Goal: Task Accomplishment & Management: Manage account settings

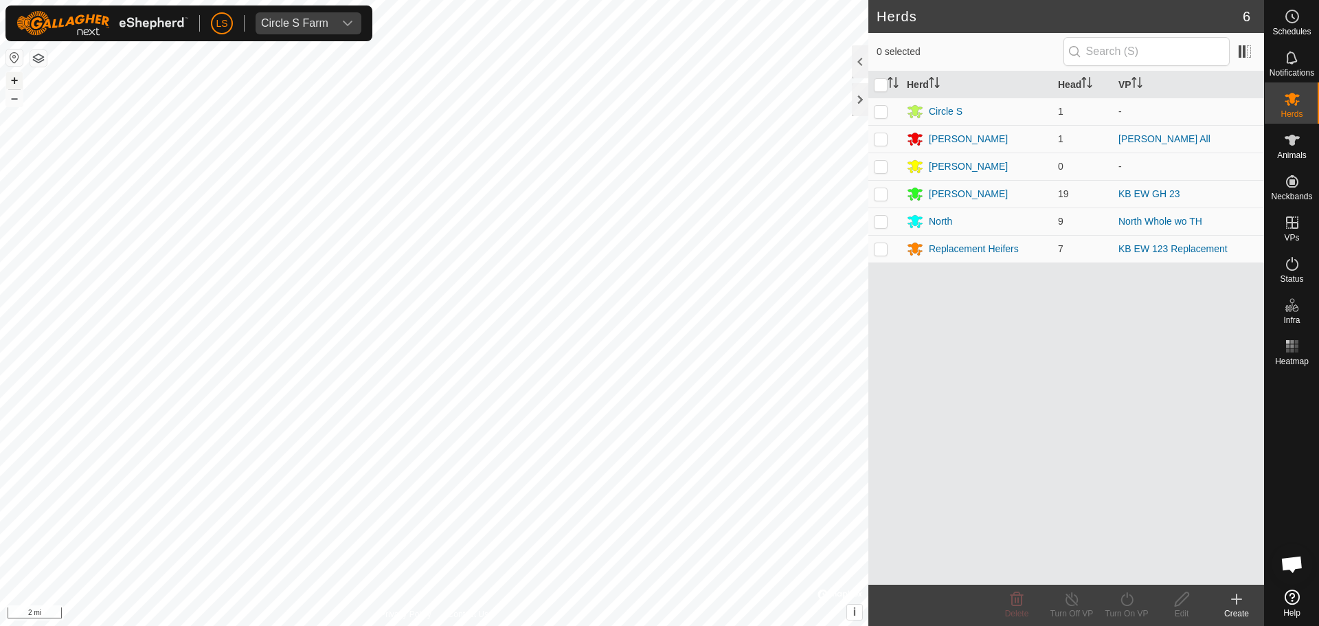
click at [14, 80] on button "+" at bounding box center [14, 80] width 16 height 16
click at [14, 59] on button "button" at bounding box center [14, 57] width 16 height 16
click at [16, 84] on button "+" at bounding box center [14, 80] width 16 height 16
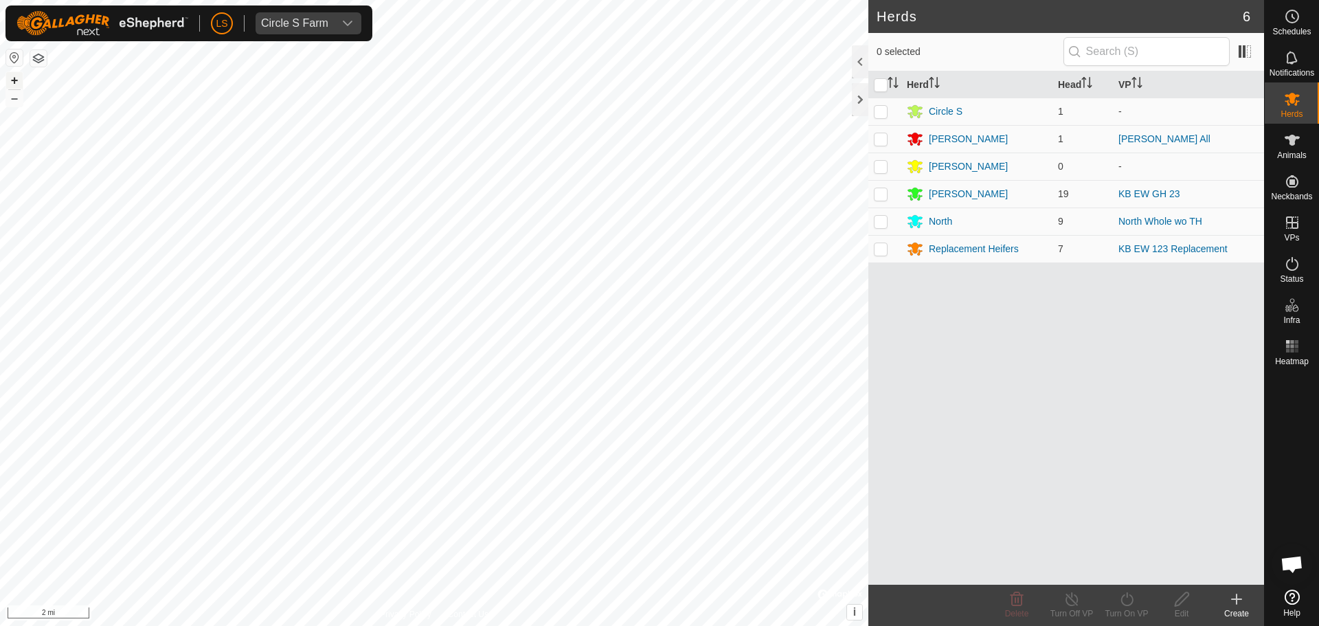
click at [16, 84] on button "+" at bounding box center [14, 80] width 16 height 16
click at [15, 80] on button "+" at bounding box center [14, 80] width 16 height 16
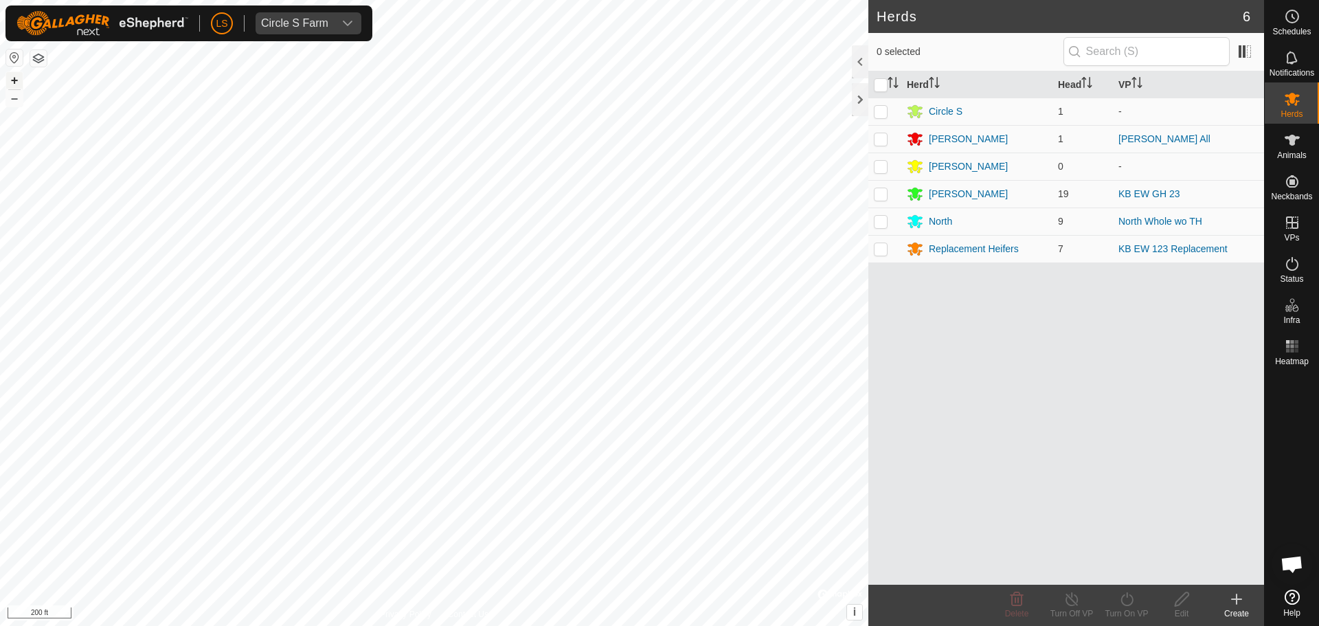
click at [17, 79] on button "+" at bounding box center [14, 80] width 16 height 16
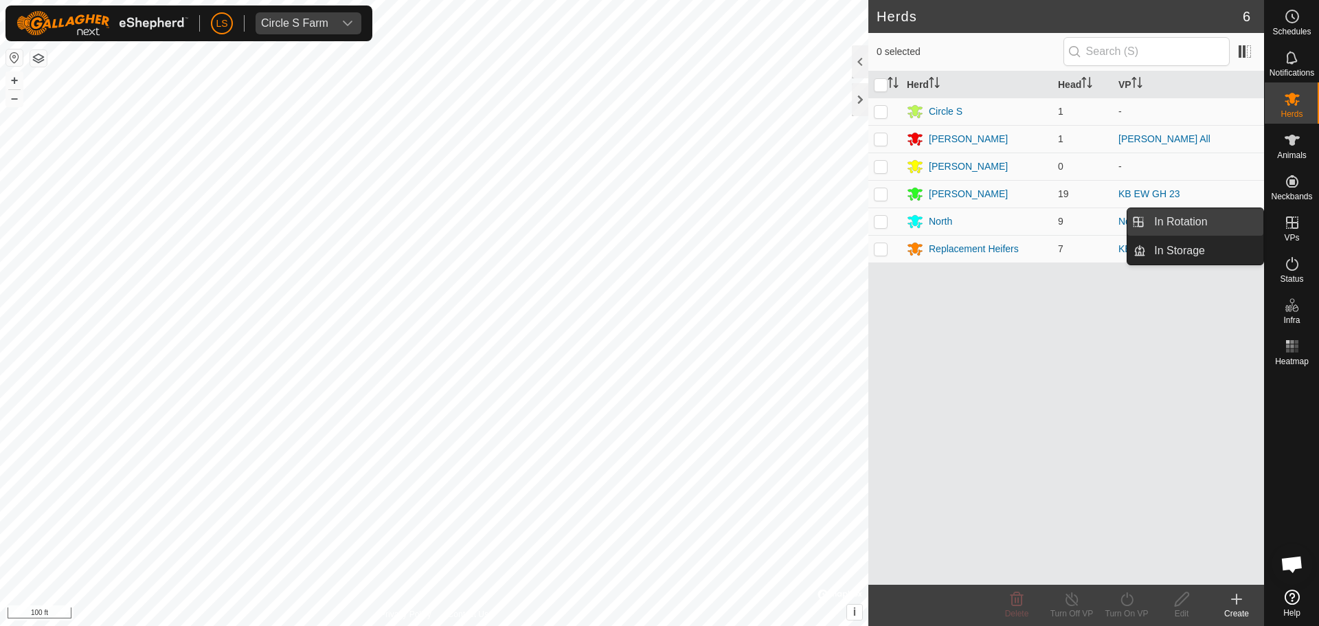
click at [1242, 224] on link "In Rotation" at bounding box center [1204, 221] width 117 height 27
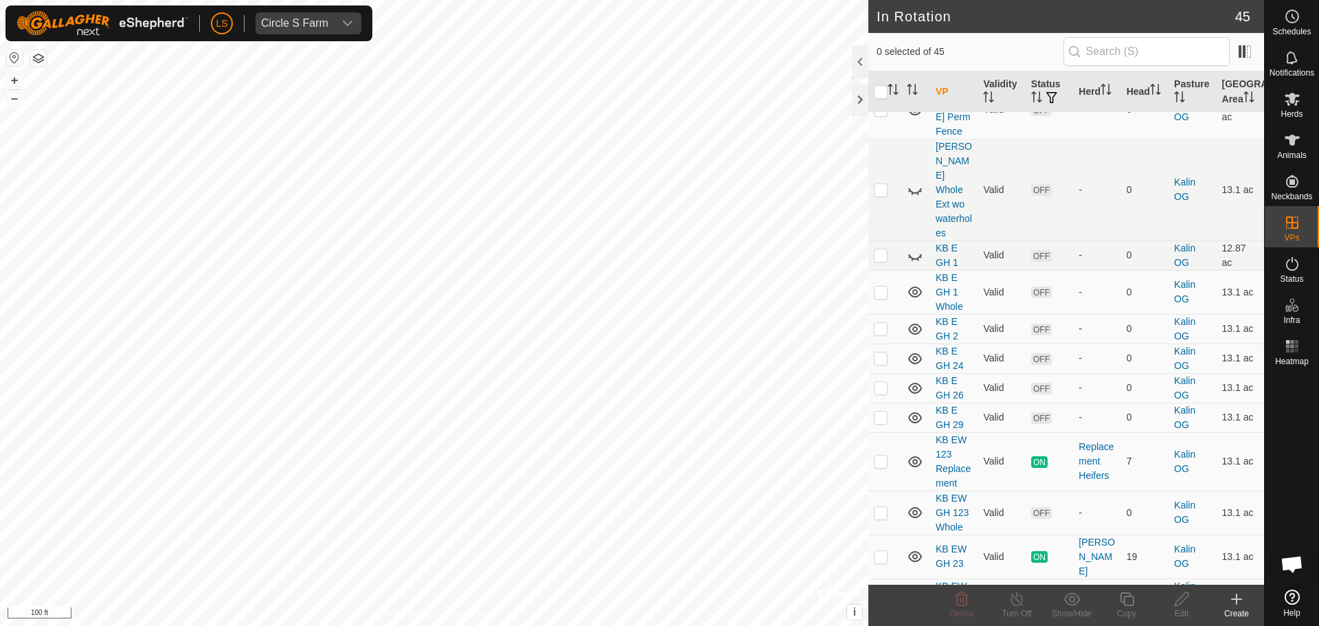
scroll to position [1128, 0]
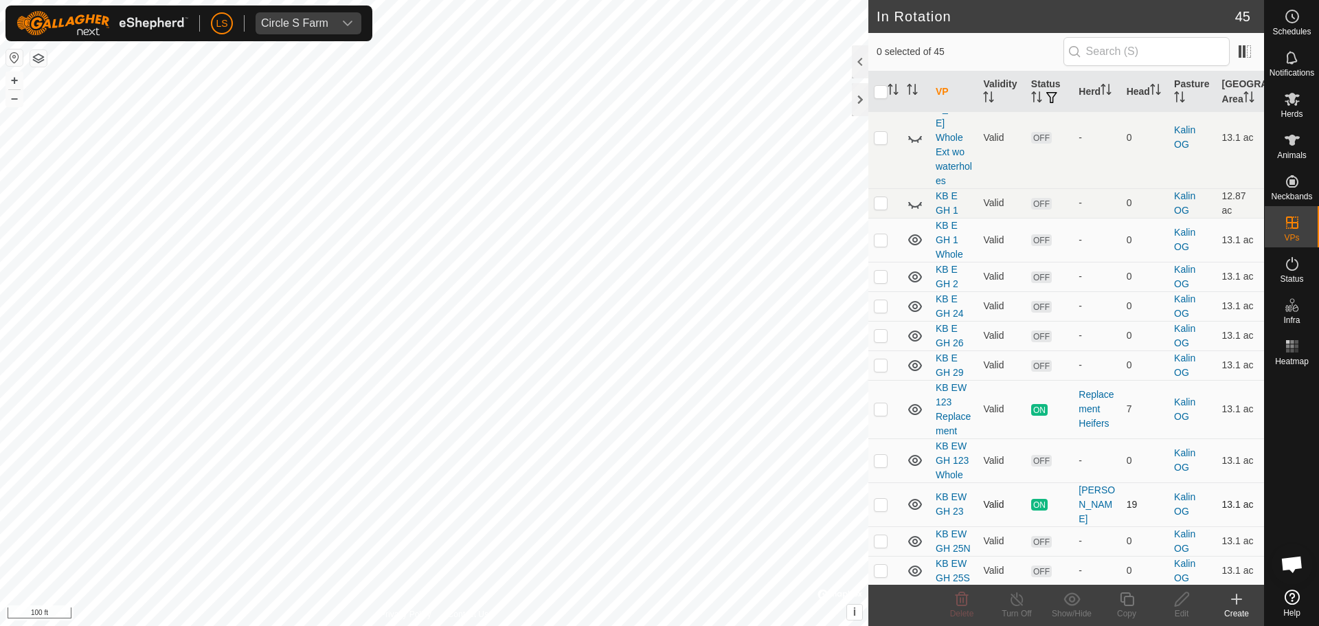
click at [881, 499] on p-checkbox at bounding box center [881, 504] width 14 height 11
checkbox input "true"
click at [1124, 595] on icon at bounding box center [1126, 599] width 17 height 16
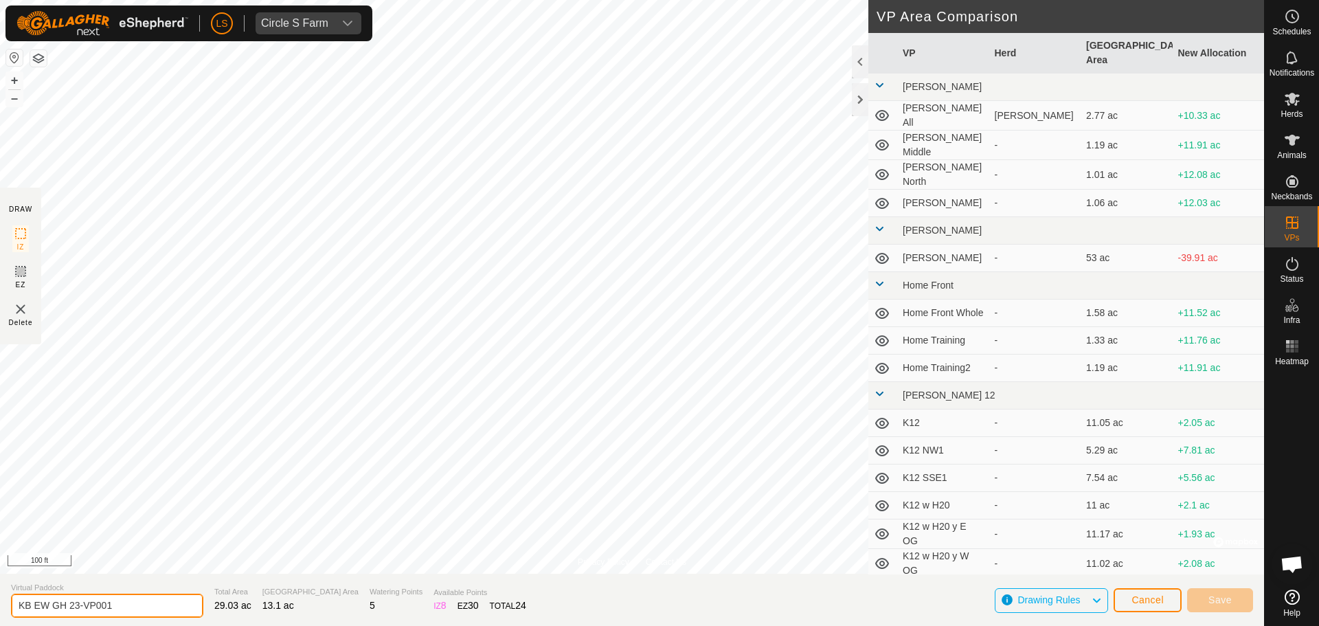
drag, startPoint x: 137, startPoint y: 604, endPoint x: 70, endPoint y: 609, distance: 67.5
click at [70, 609] on input "KB EW GH 23-VP001" at bounding box center [107, 605] width 192 height 24
type input "KB EW GH 343"
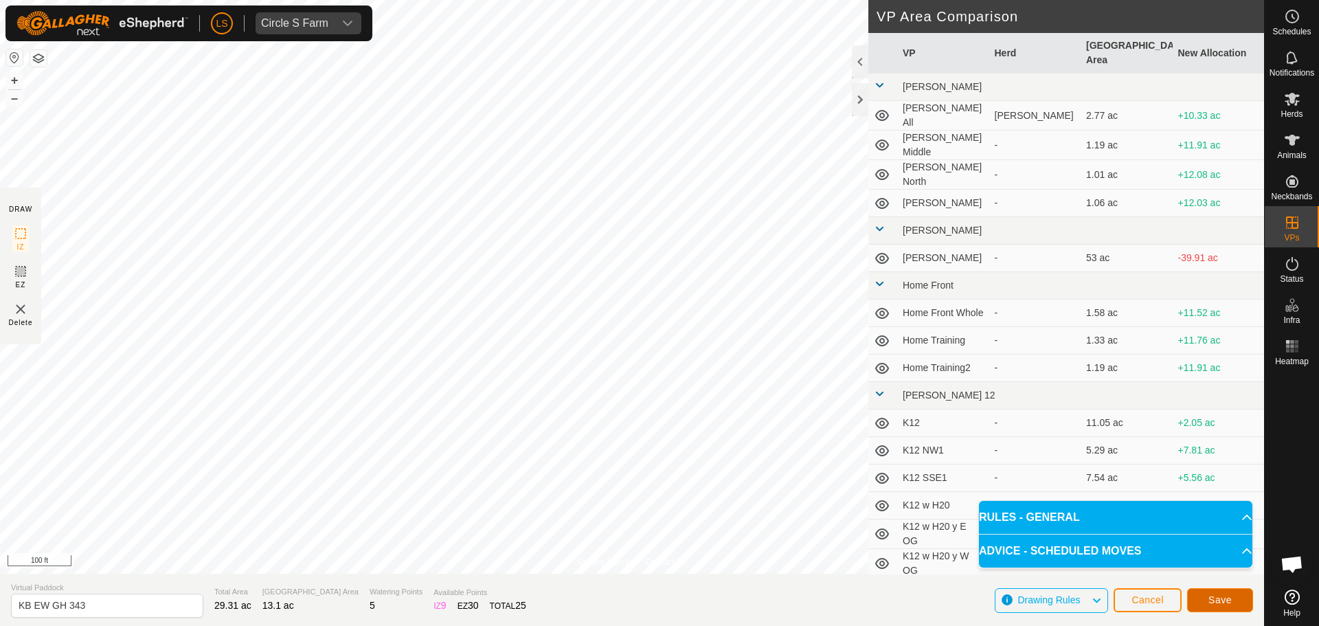
click at [1225, 596] on span "Save" at bounding box center [1219, 599] width 23 height 11
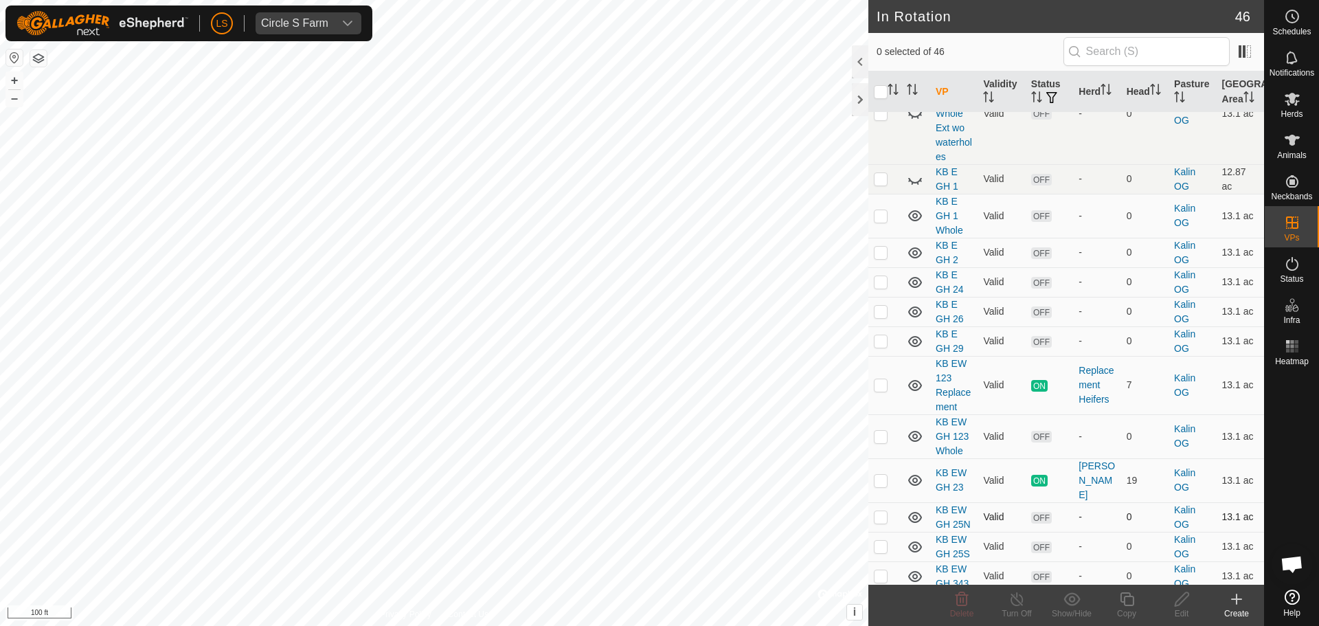
scroll to position [1145, 0]
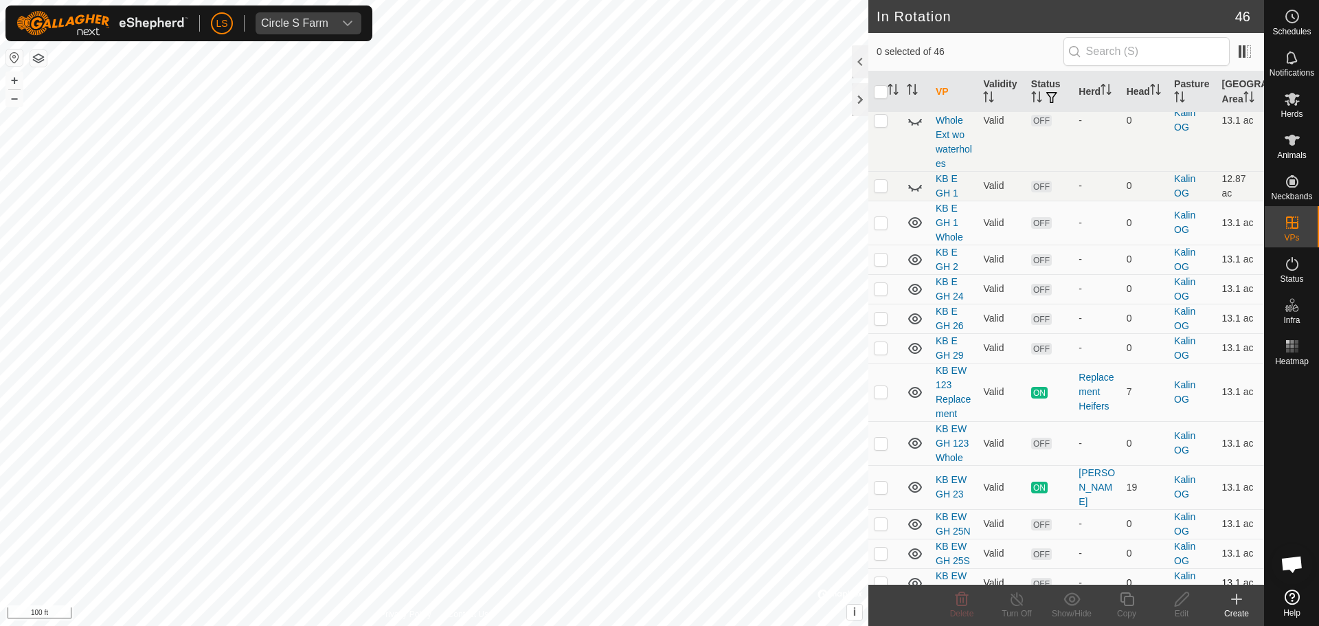
click at [885, 577] on p-checkbox at bounding box center [881, 582] width 14 height 11
checkbox input "true"
click at [1125, 606] on icon at bounding box center [1126, 599] width 17 height 16
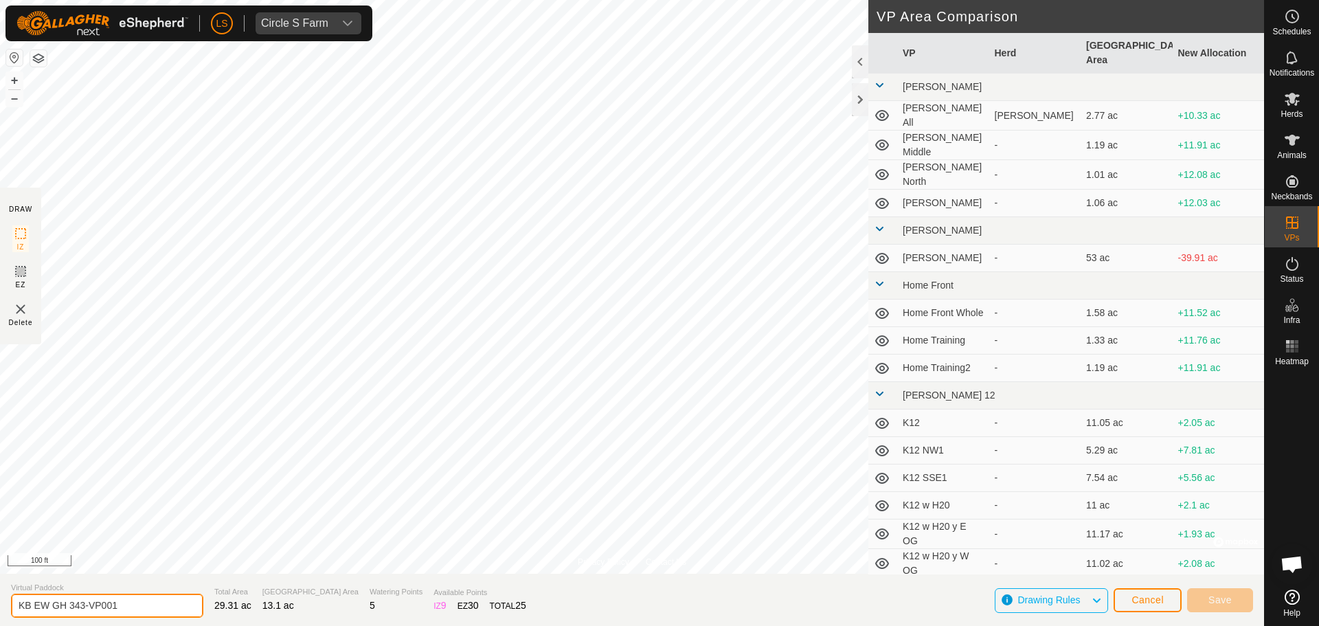
drag, startPoint x: 127, startPoint y: 609, endPoint x: 78, endPoint y: 613, distance: 48.9
click at [78, 613] on input "KB EW GH 343-VP001" at bounding box center [107, 605] width 192 height 24
type input "KB EW GH 346"
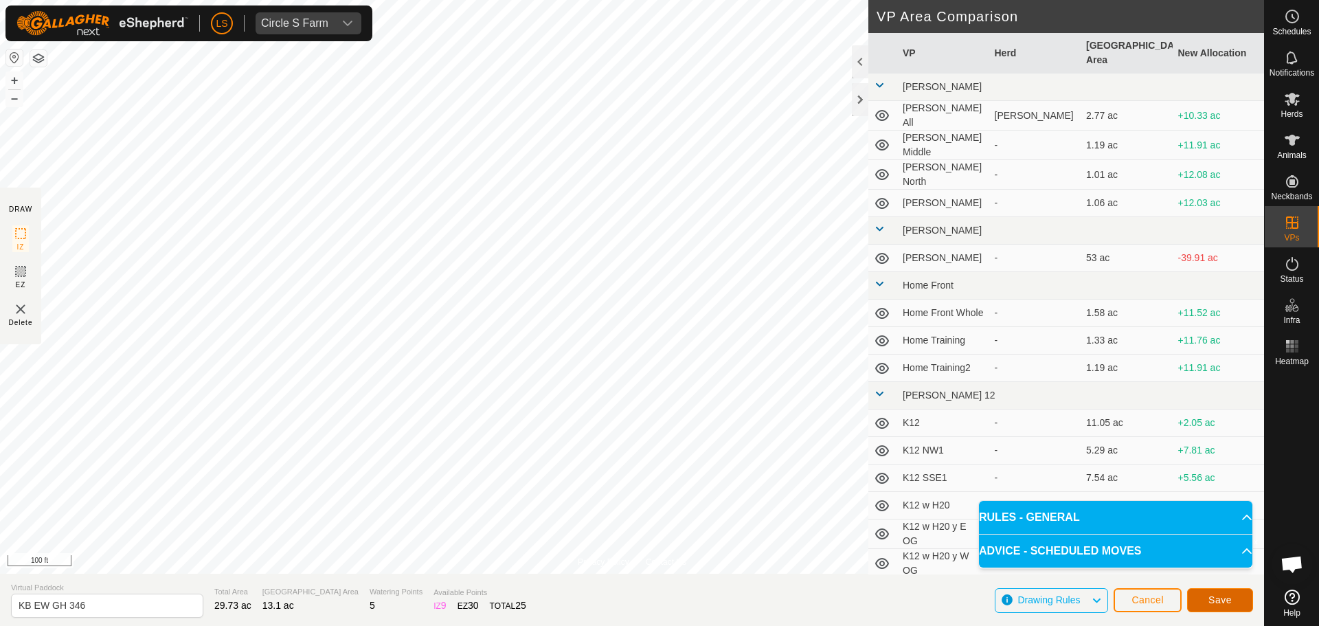
click at [1223, 599] on span "Save" at bounding box center [1219, 599] width 23 height 11
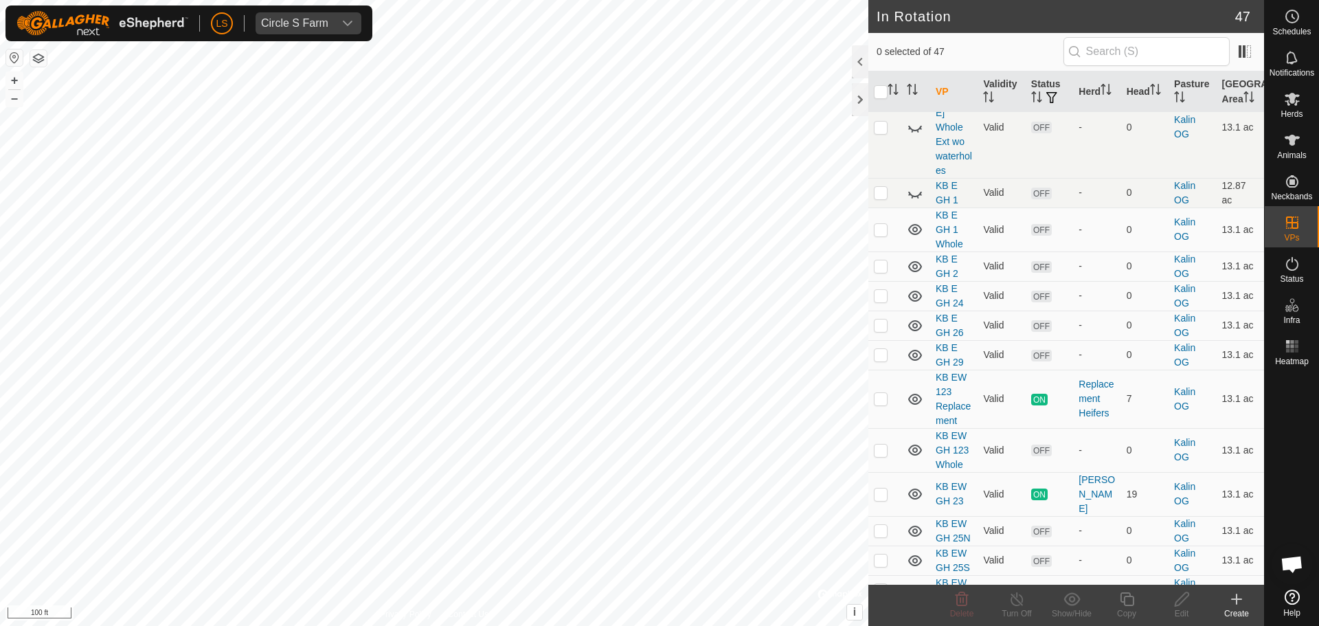
scroll to position [1139, 0]
click at [881, 613] on p-checkbox at bounding box center [881, 618] width 14 height 11
checkbox input "true"
click at [1125, 601] on icon at bounding box center [1126, 599] width 17 height 16
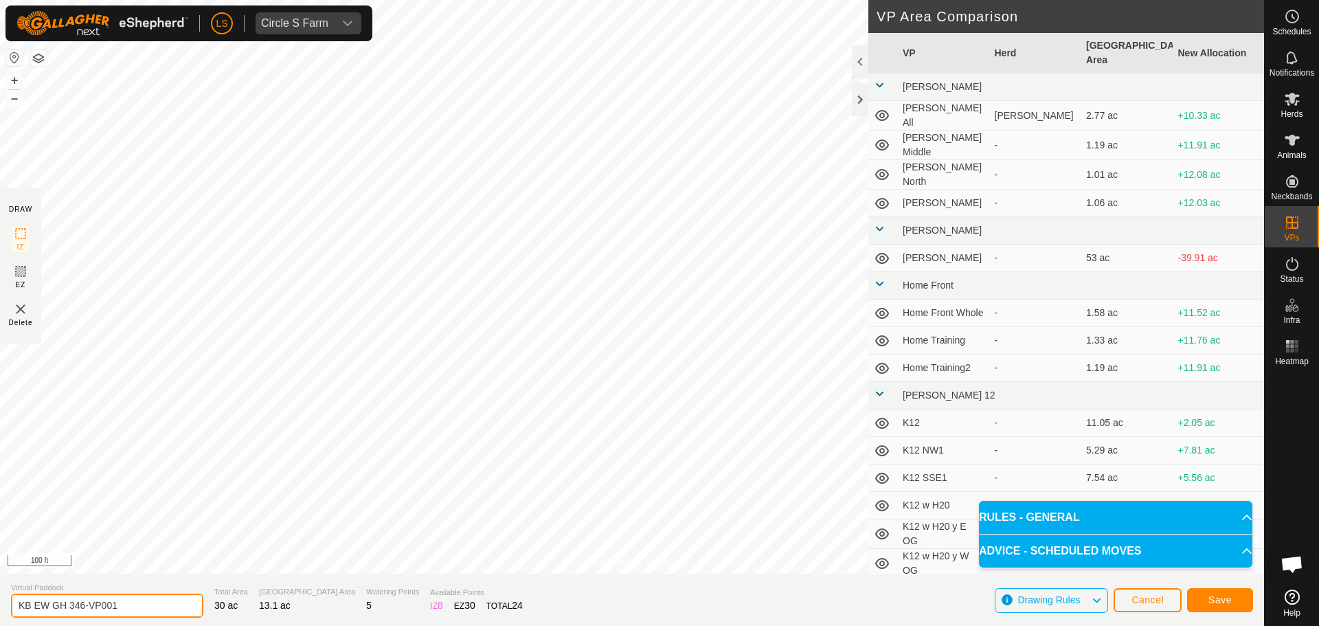
drag, startPoint x: 144, startPoint y: 604, endPoint x: 80, endPoint y: 606, distance: 63.9
click at [80, 606] on input "KB EW GH 346-VP001" at bounding box center [107, 605] width 192 height 24
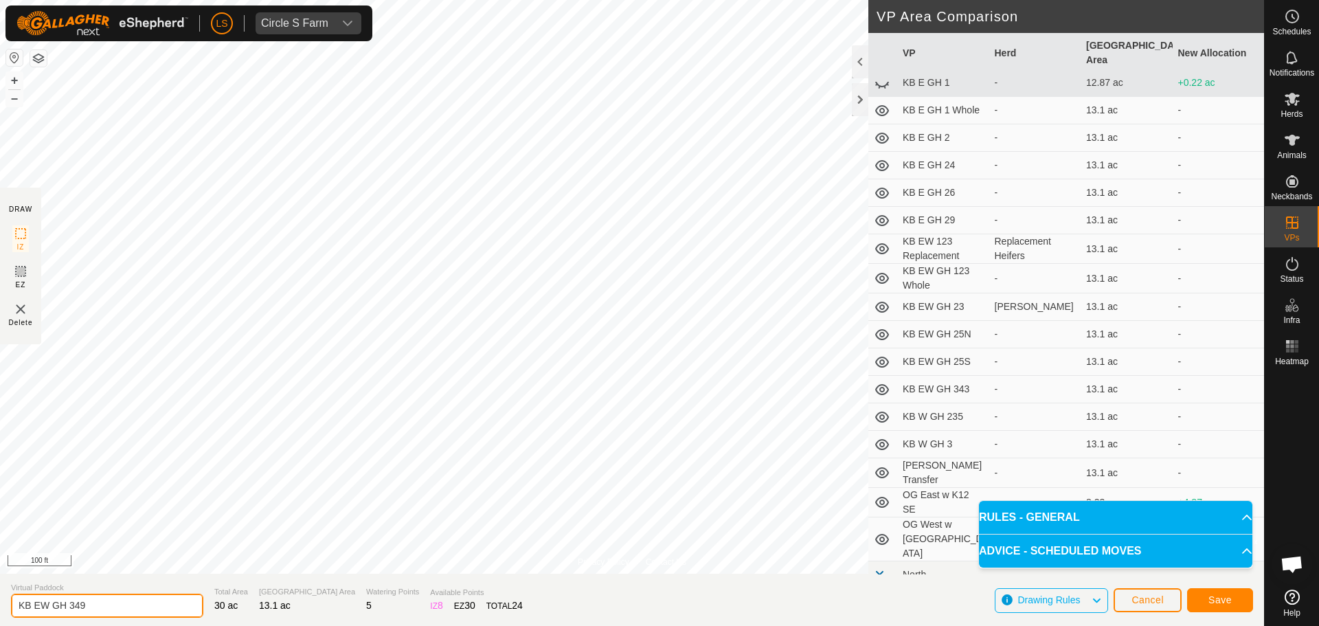
scroll to position [806, 0]
type input "KB EW GH 349"
click at [1197, 598] on button "Save" at bounding box center [1220, 600] width 66 height 24
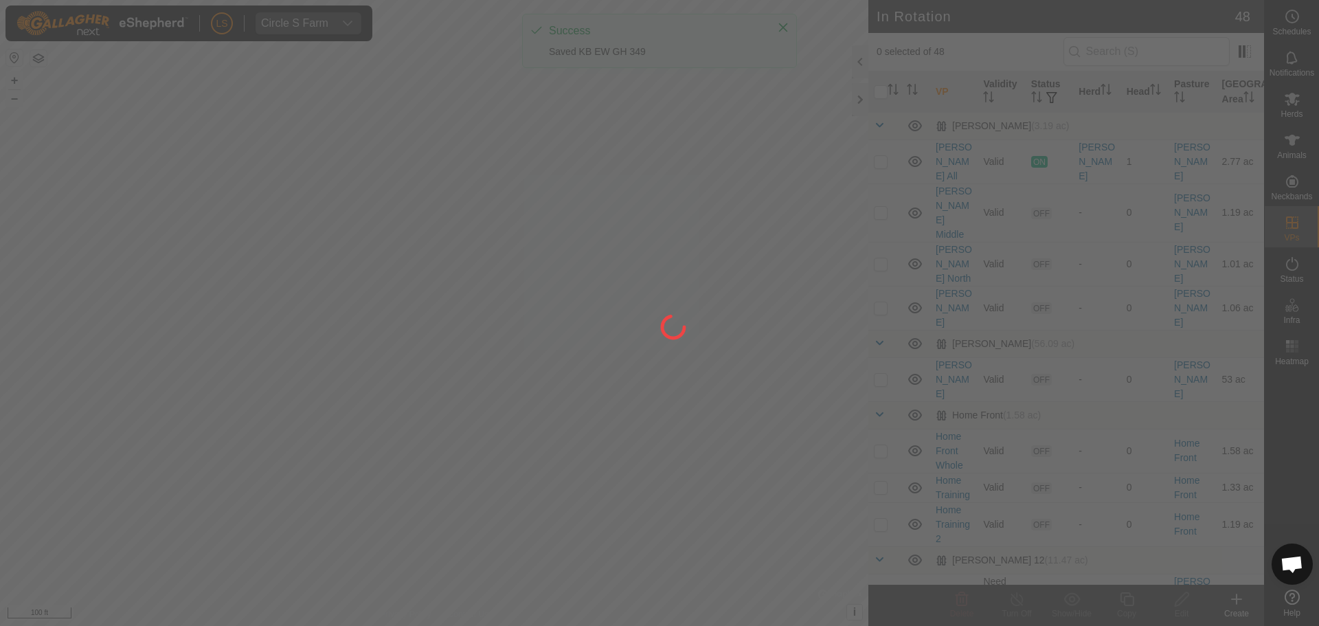
click at [802, 310] on div "LS Circle S Farm Schedules Notifications Herds Animals Neckbands VPs Status Inf…" at bounding box center [659, 313] width 1319 height 626
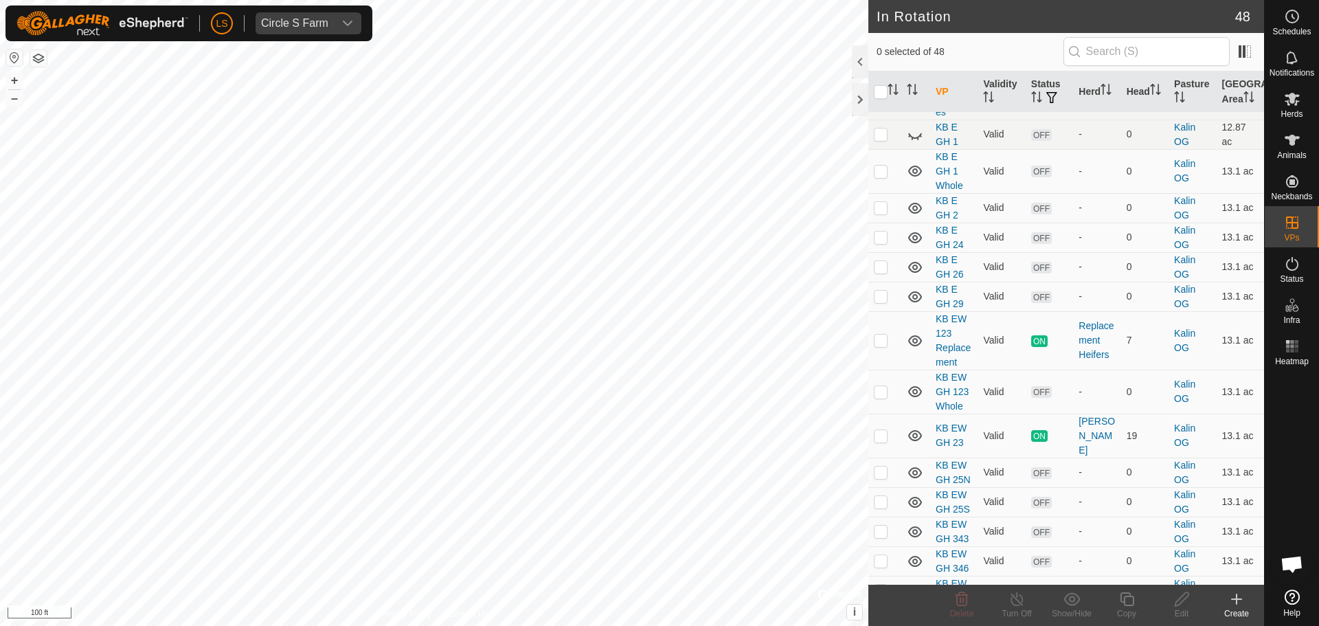
scroll to position [1192, 0]
click at [881, 530] on p-checkbox at bounding box center [881, 535] width 14 height 11
checkbox input "true"
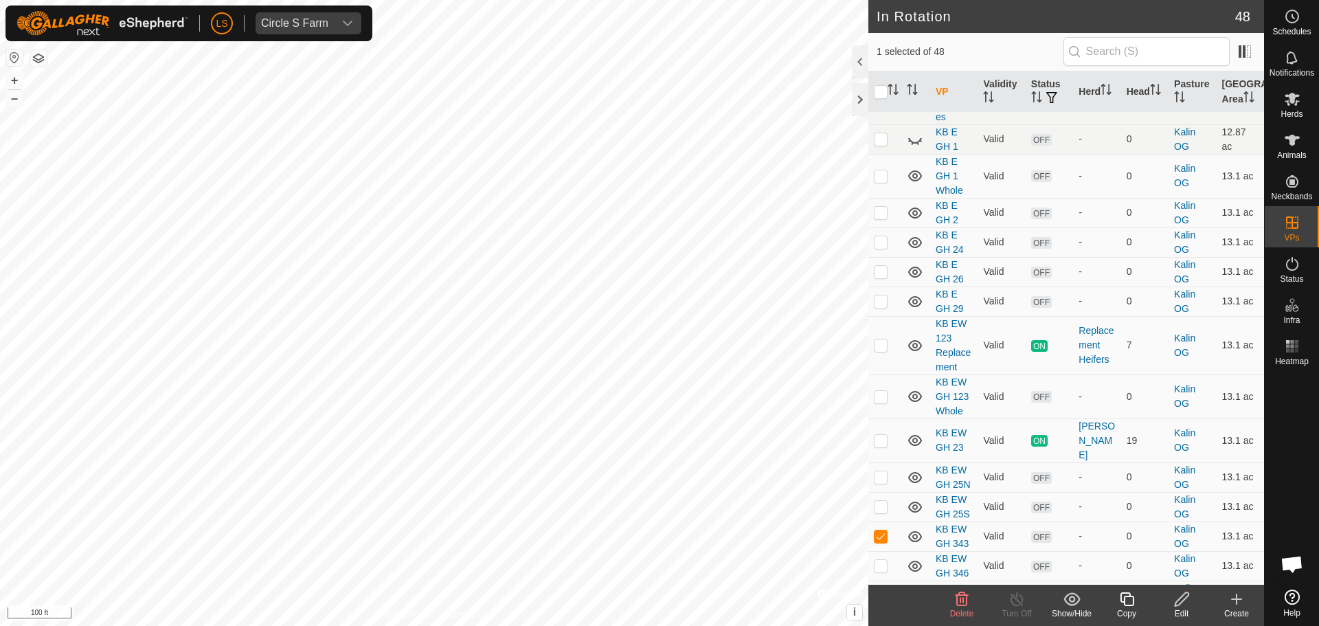
click at [1188, 605] on icon at bounding box center [1181, 599] width 17 height 16
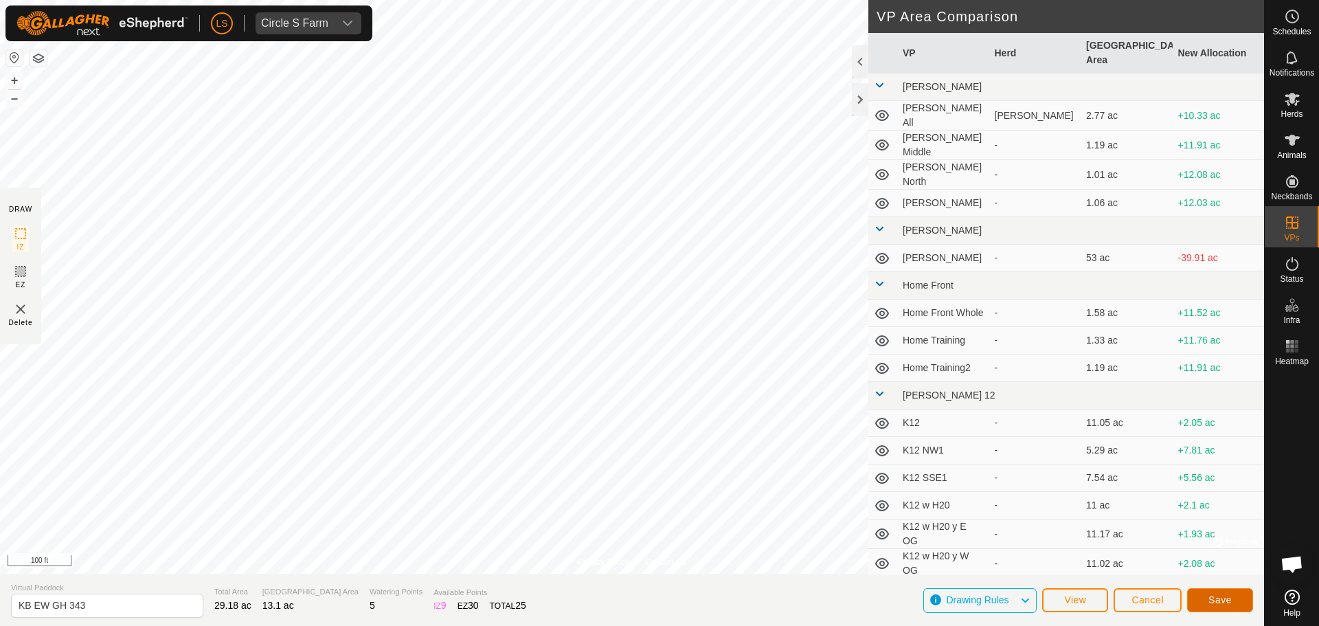
click at [1218, 593] on button "Save" at bounding box center [1220, 600] width 66 height 24
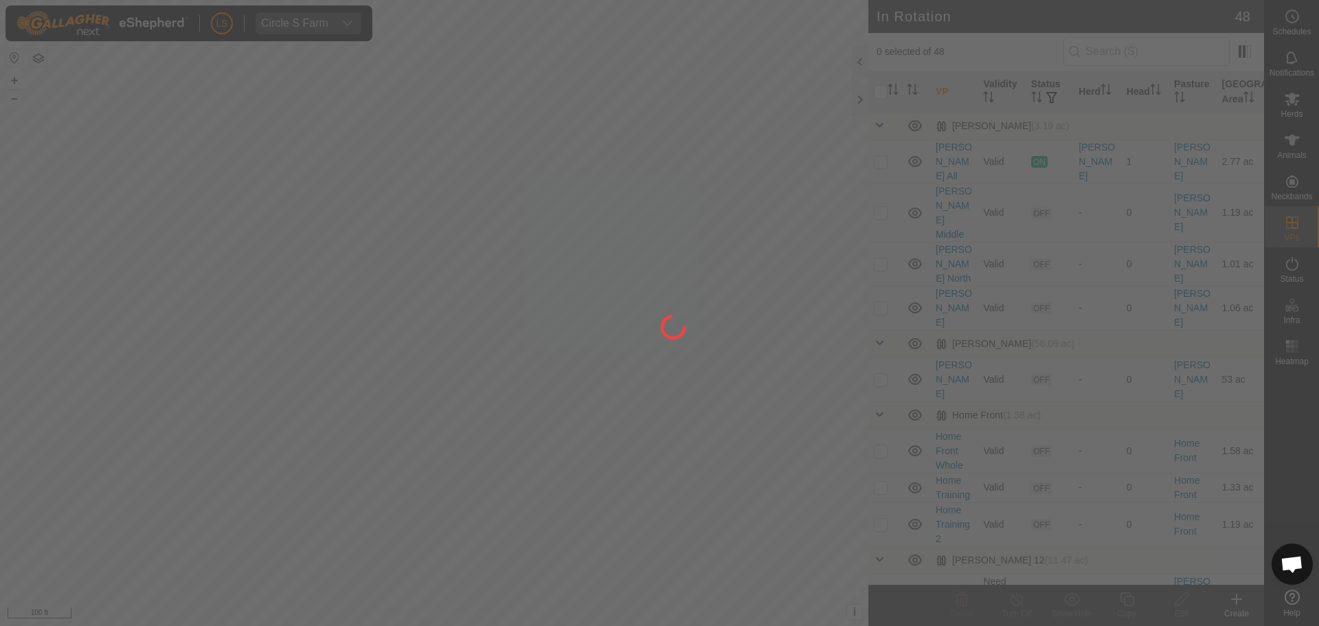
drag, startPoint x: 808, startPoint y: 247, endPoint x: 784, endPoint y: 378, distance: 133.5
click at [784, 378] on div at bounding box center [659, 313] width 1319 height 626
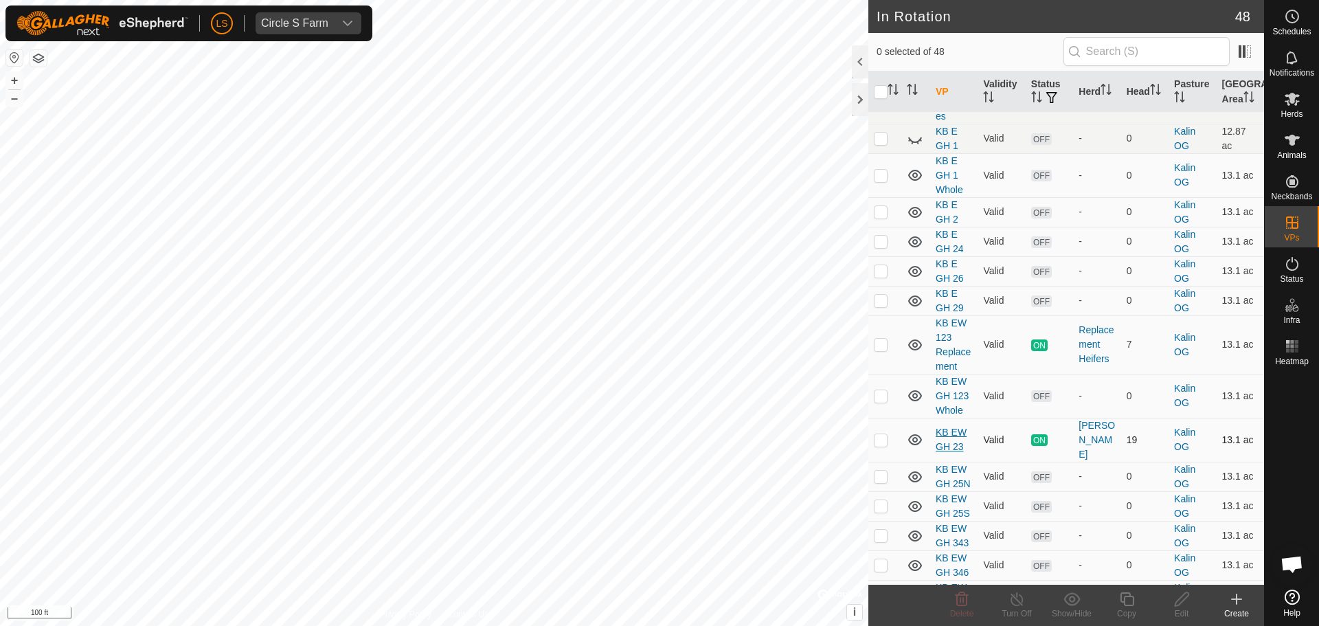
scroll to position [1166, 0]
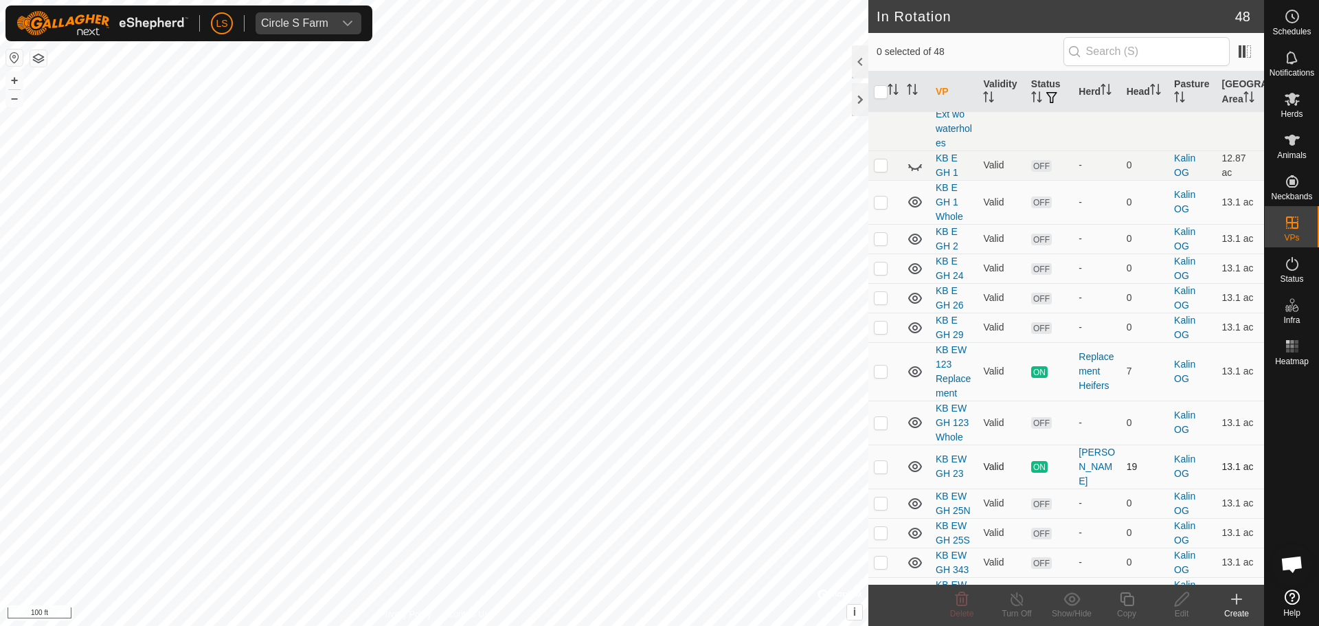
click at [887, 461] on p-checkbox at bounding box center [881, 466] width 14 height 11
checkbox input "false"
click at [874, 556] on p-checkbox at bounding box center [881, 561] width 14 height 11
checkbox input "true"
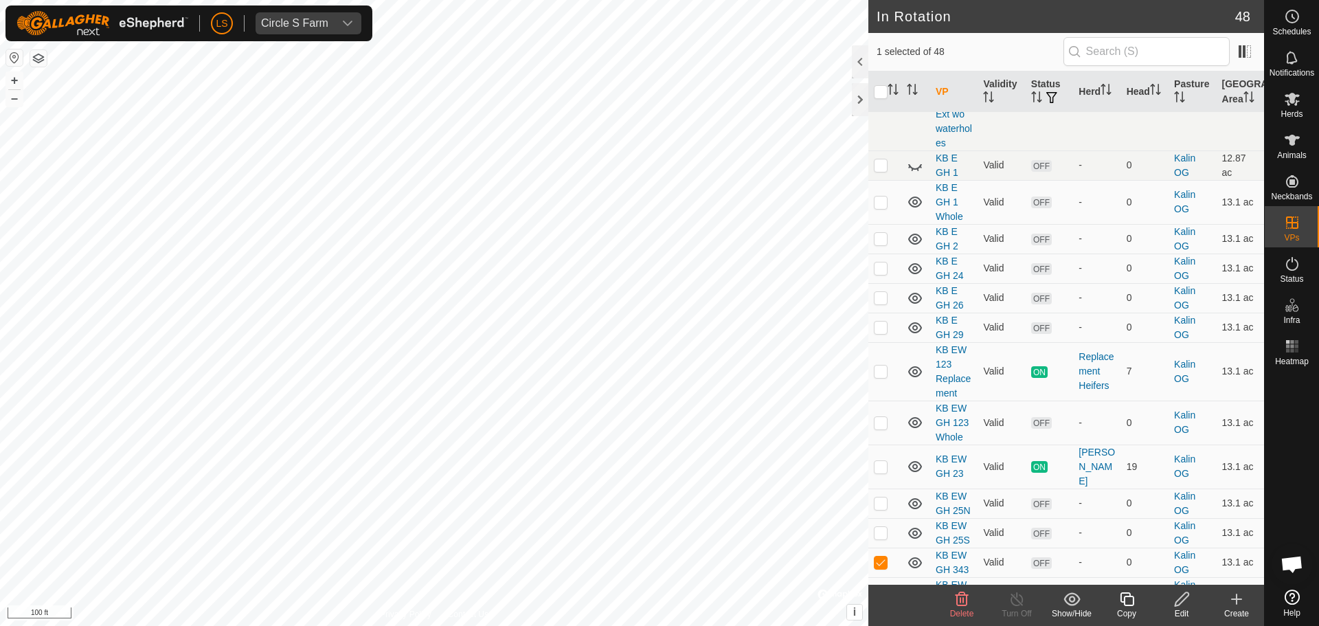
click at [1175, 603] on icon at bounding box center [1181, 599] width 14 height 14
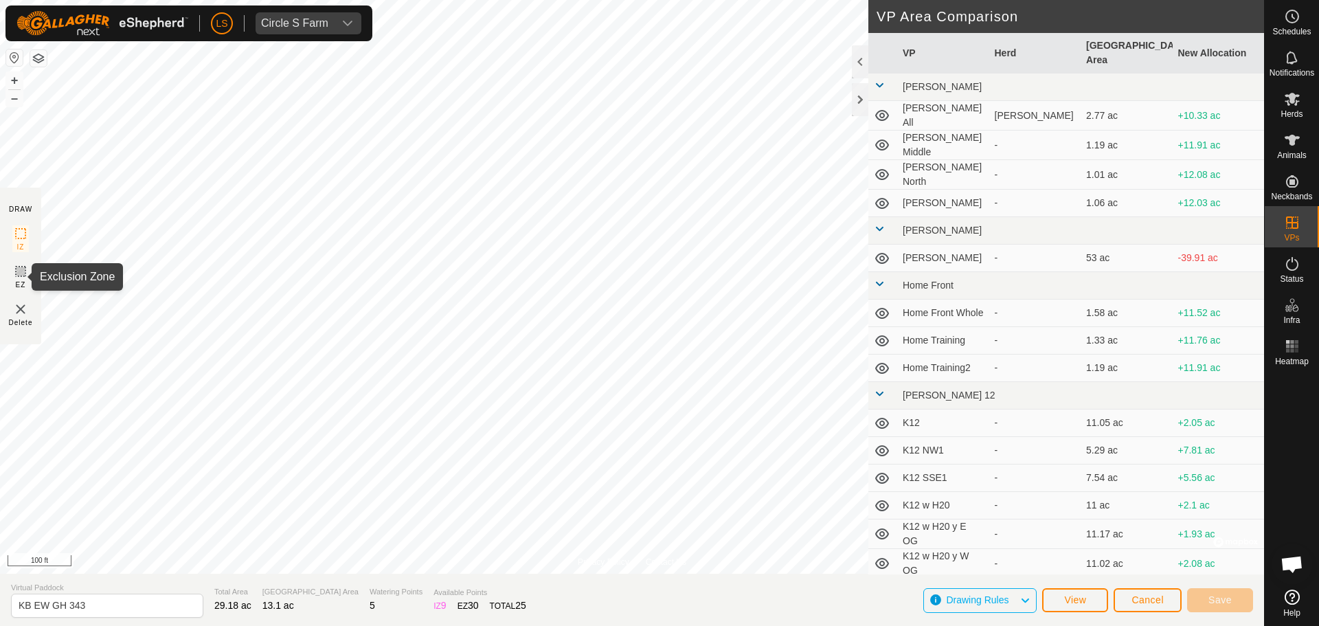
click at [19, 273] on icon at bounding box center [20, 271] width 8 height 8
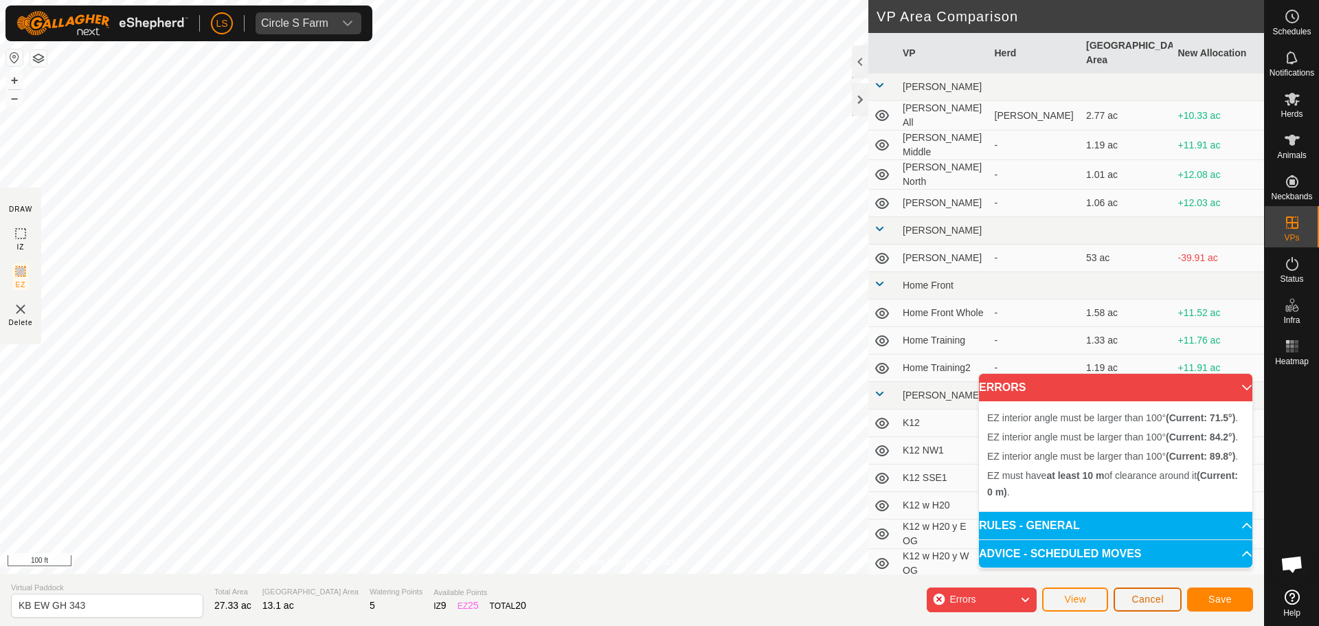
click at [1166, 607] on button "Cancel" at bounding box center [1147, 599] width 68 height 24
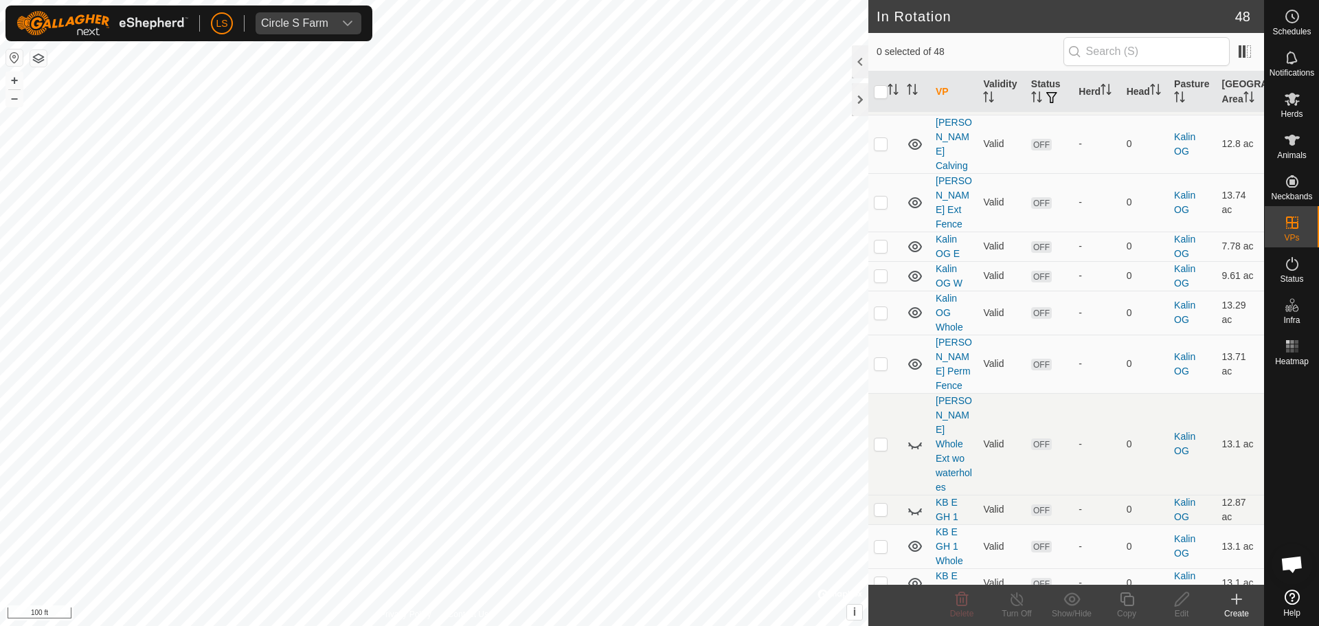
scroll to position [1153, 0]
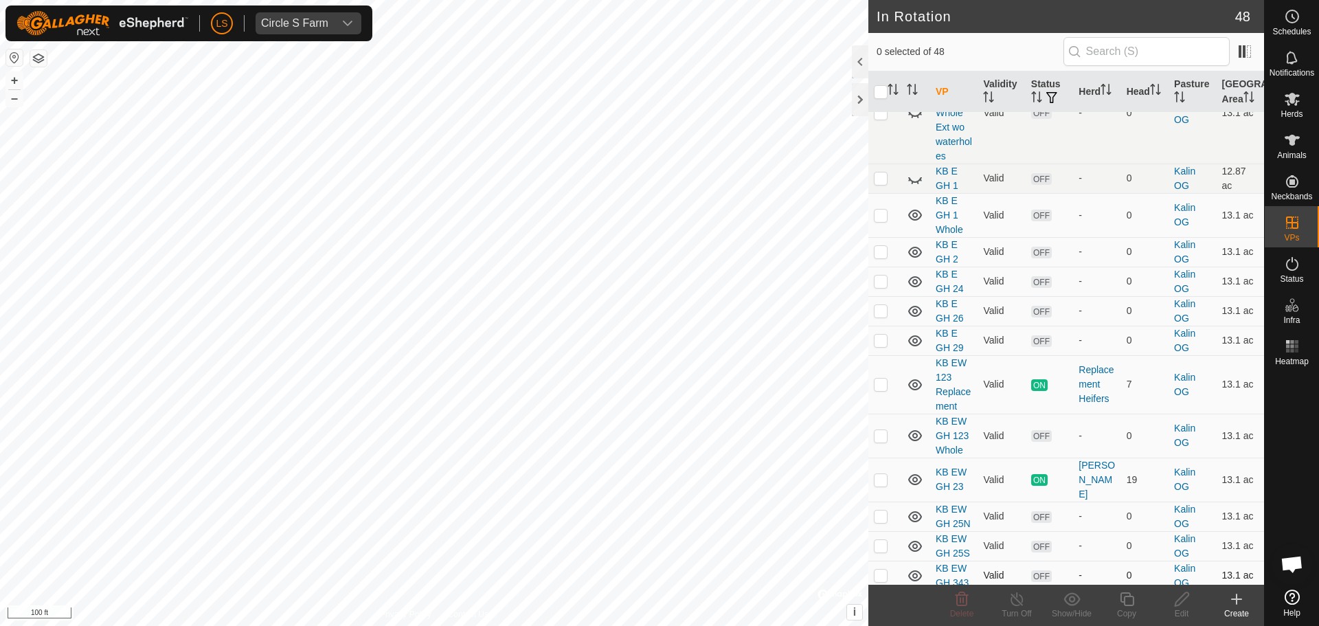
click at [882, 569] on p-checkbox at bounding box center [881, 574] width 14 height 11
checkbox input "true"
click at [1178, 606] on icon at bounding box center [1181, 599] width 17 height 16
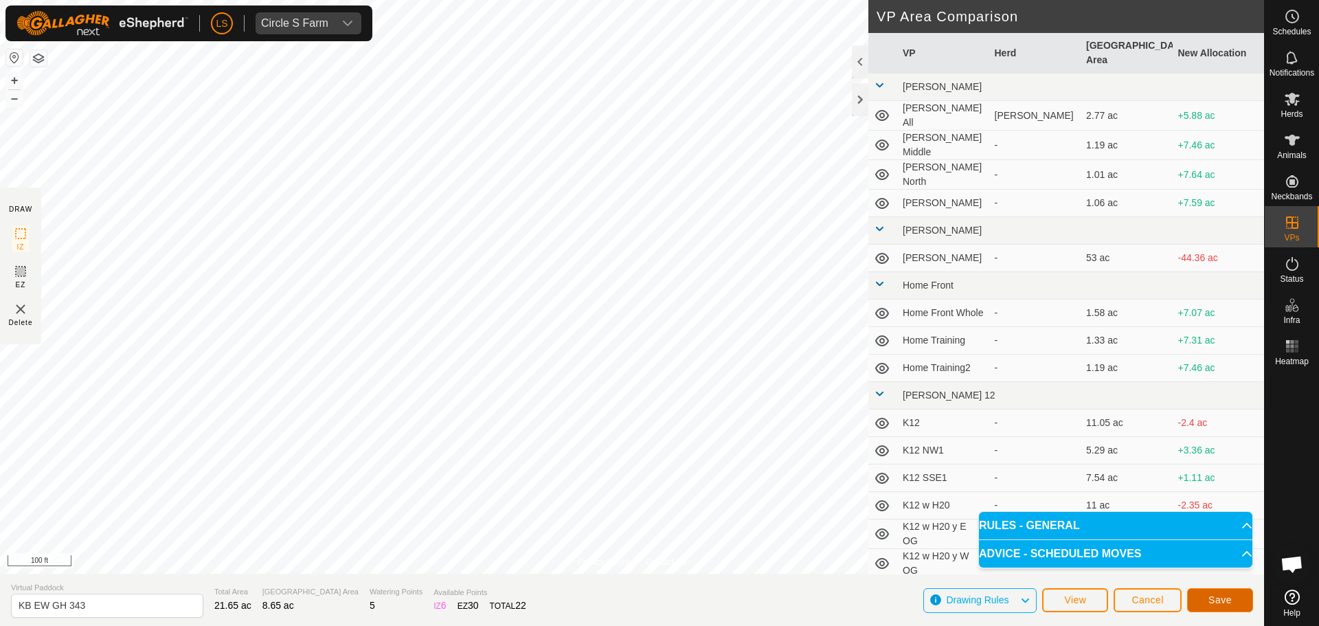
click at [1224, 600] on span "Save" at bounding box center [1219, 599] width 23 height 11
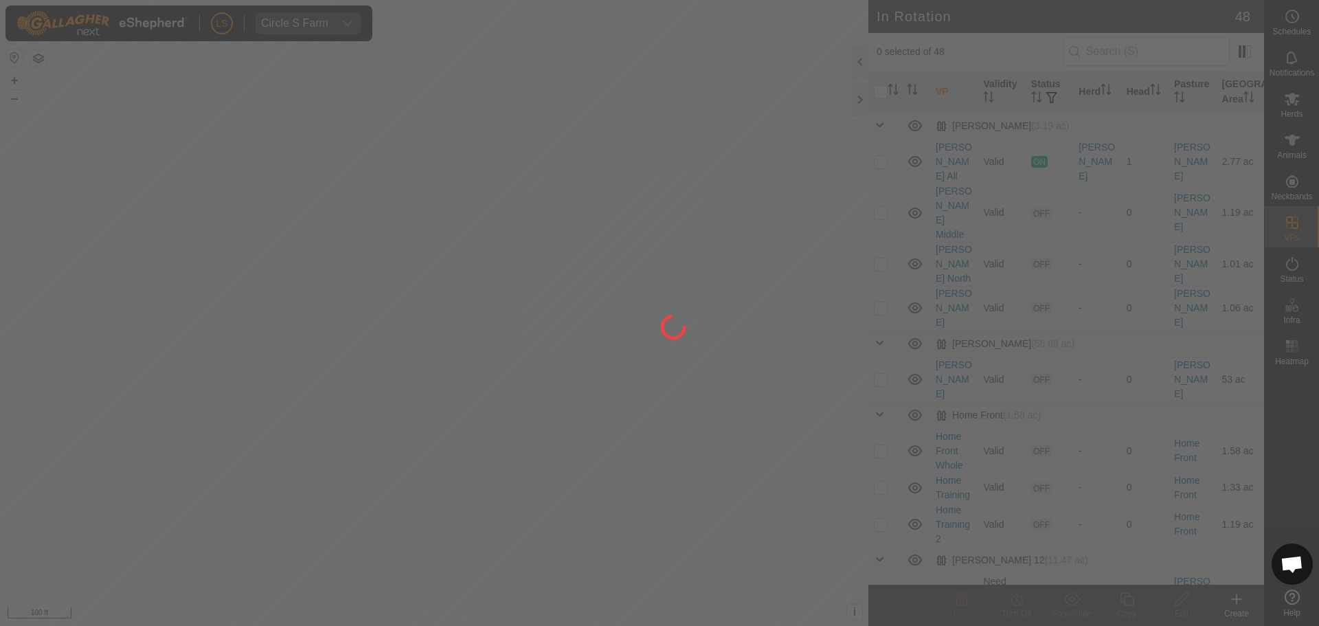
drag, startPoint x: 712, startPoint y: 370, endPoint x: 560, endPoint y: 445, distance: 168.9
click at [560, 445] on div at bounding box center [659, 313] width 1319 height 626
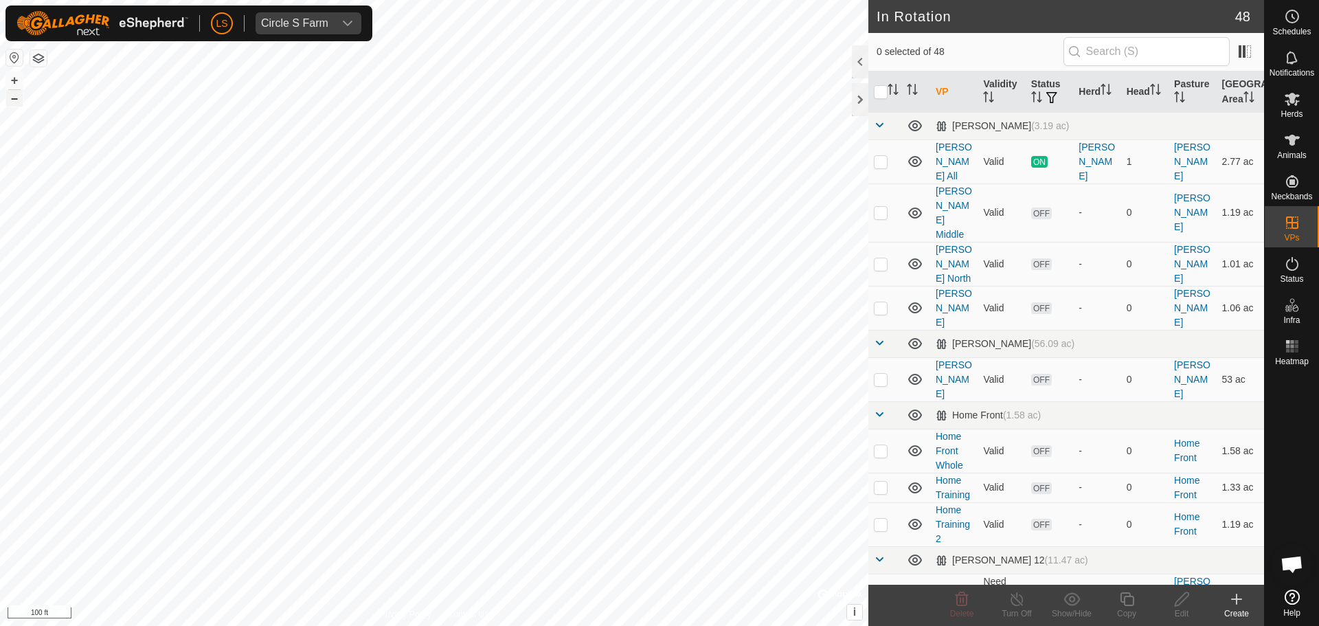
click at [17, 98] on button "–" at bounding box center [14, 98] width 16 height 16
click at [15, 101] on button "–" at bounding box center [14, 98] width 16 height 16
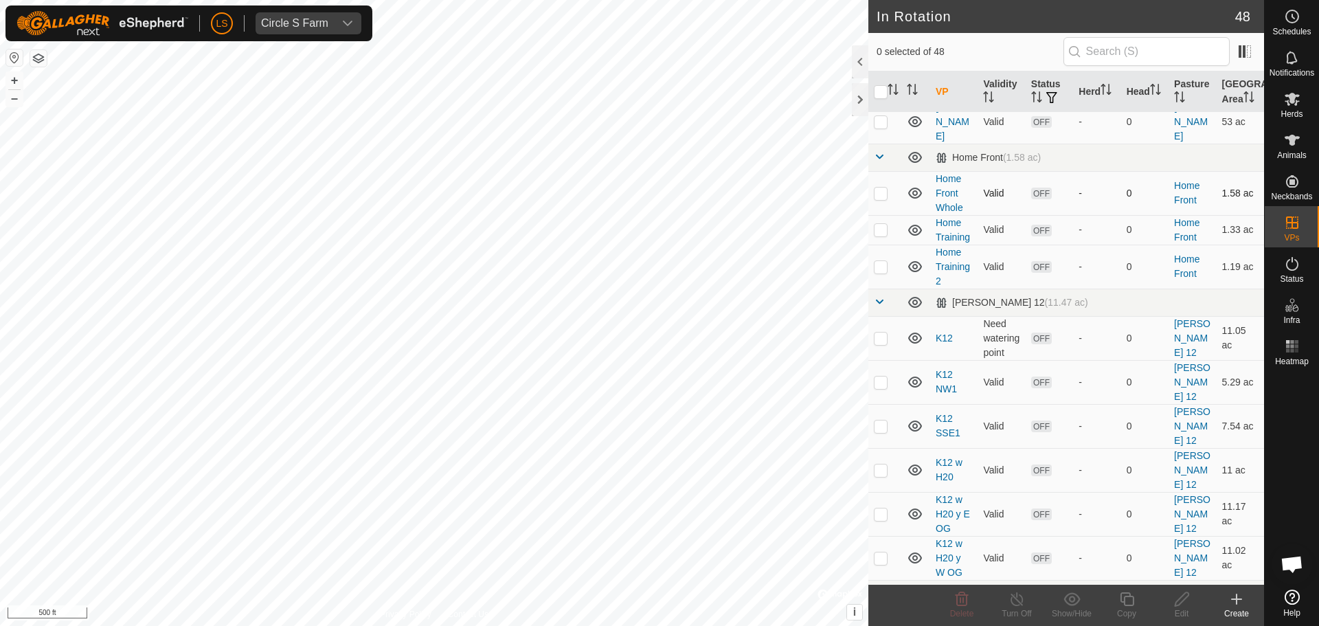
scroll to position [261, 0]
click at [881, 373] on p-checkbox at bounding box center [881, 378] width 14 height 11
checkbox input "false"
click at [883, 417] on p-checkbox at bounding box center [881, 422] width 14 height 11
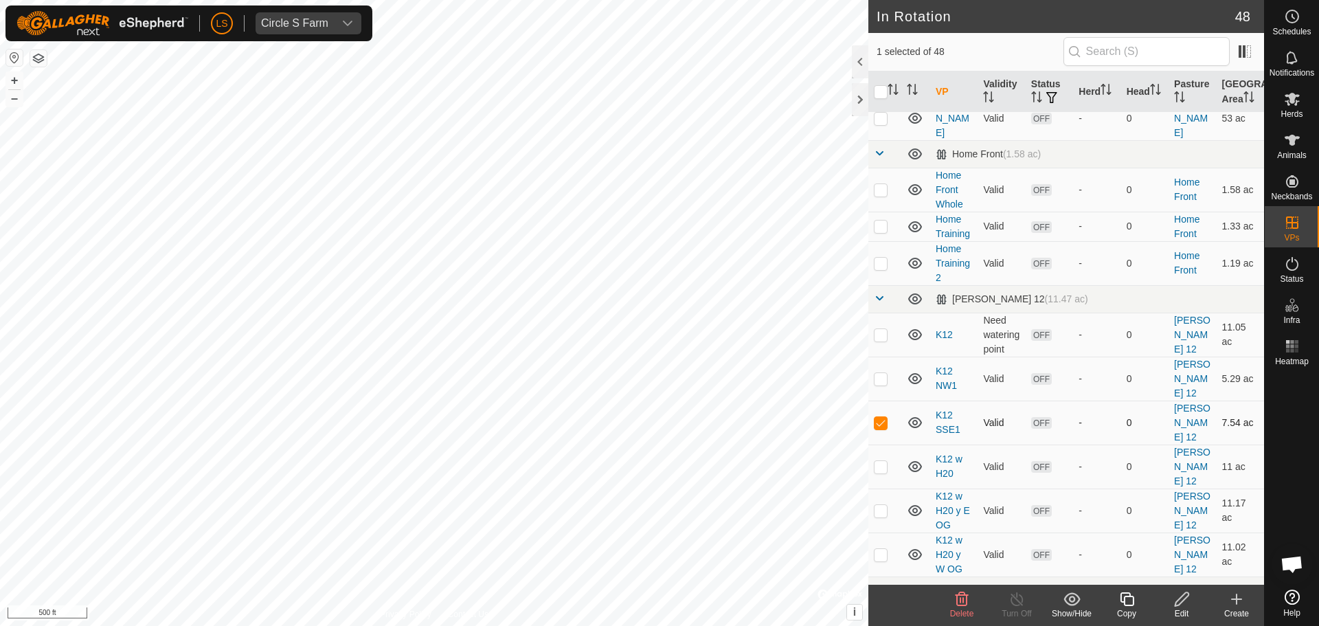
click at [883, 417] on p-checkbox at bounding box center [881, 422] width 14 height 11
checkbox input "false"
click at [885, 444] on td at bounding box center [884, 466] width 33 height 44
checkbox input "false"
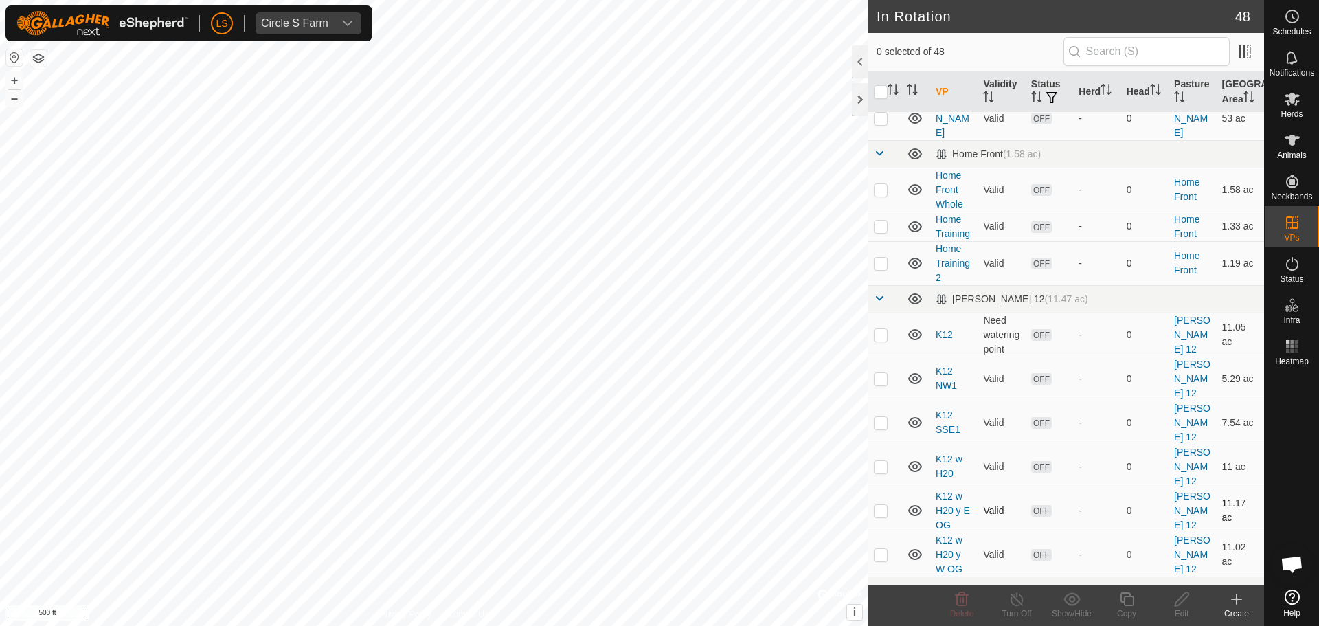
click at [885, 505] on p-checkbox at bounding box center [881, 510] width 14 height 11
checkbox input "false"
click at [881, 417] on p-checkbox at bounding box center [881, 422] width 14 height 11
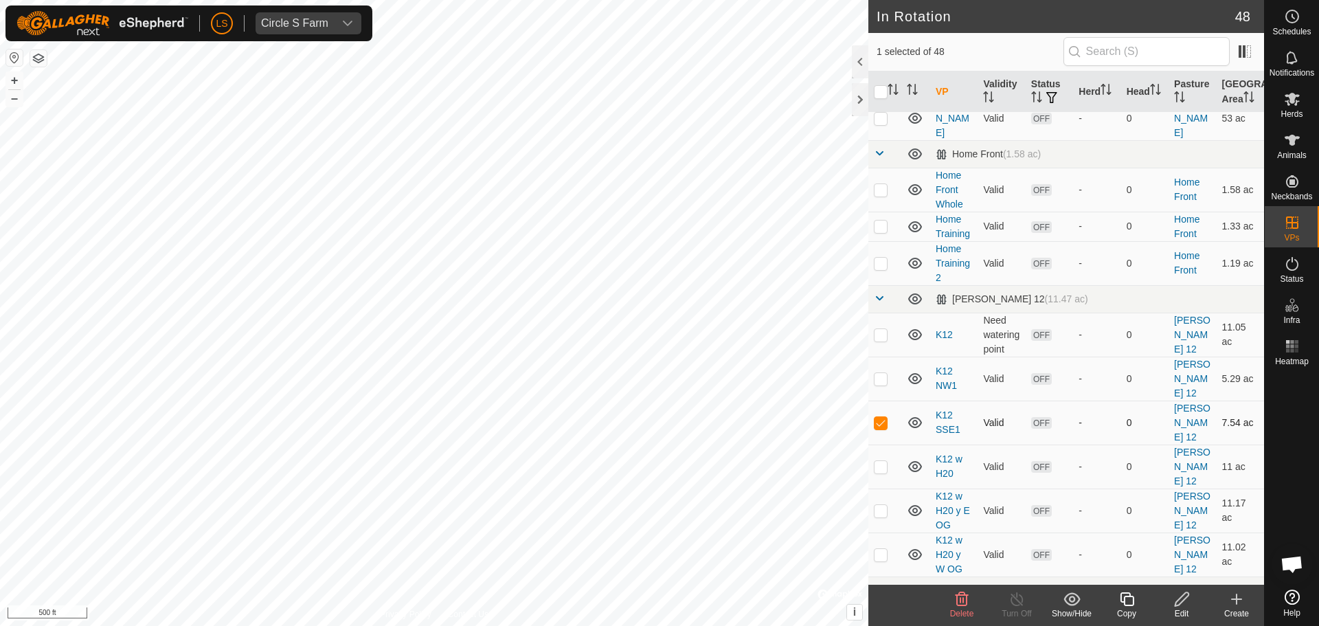
checkbox input "false"
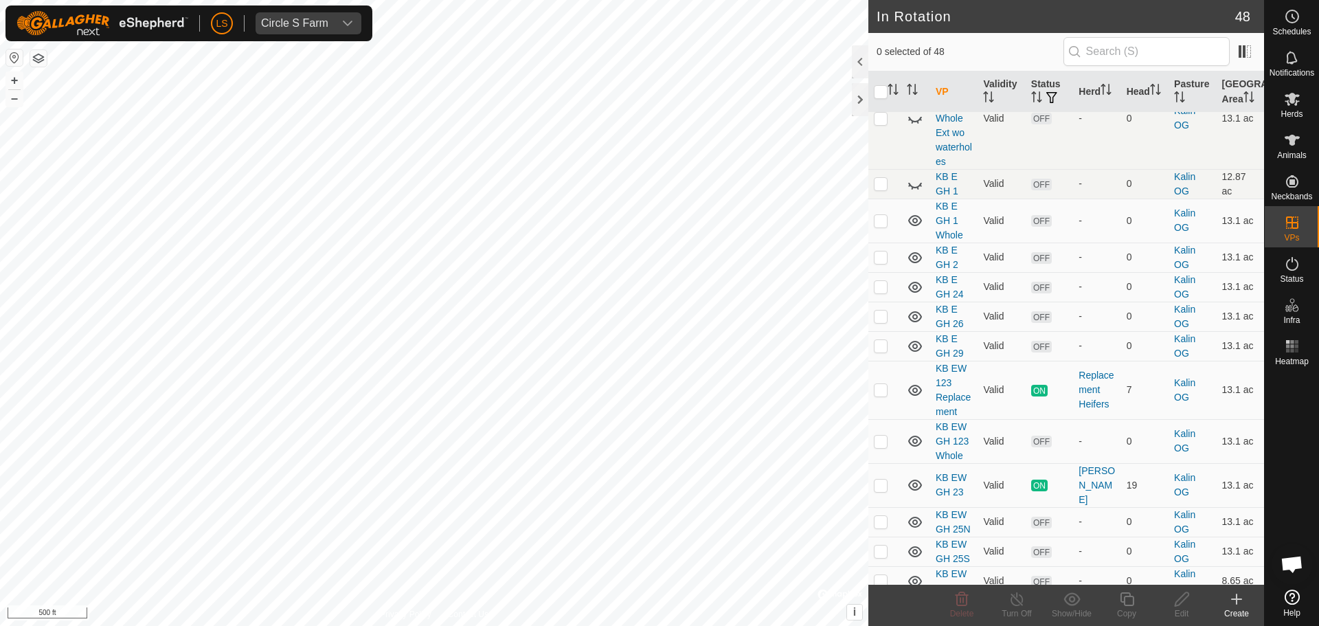
scroll to position [1148, 0]
click at [881, 574] on p-checkbox at bounding box center [881, 579] width 14 height 11
checkbox input "true"
click at [1177, 606] on icon at bounding box center [1181, 599] width 14 height 14
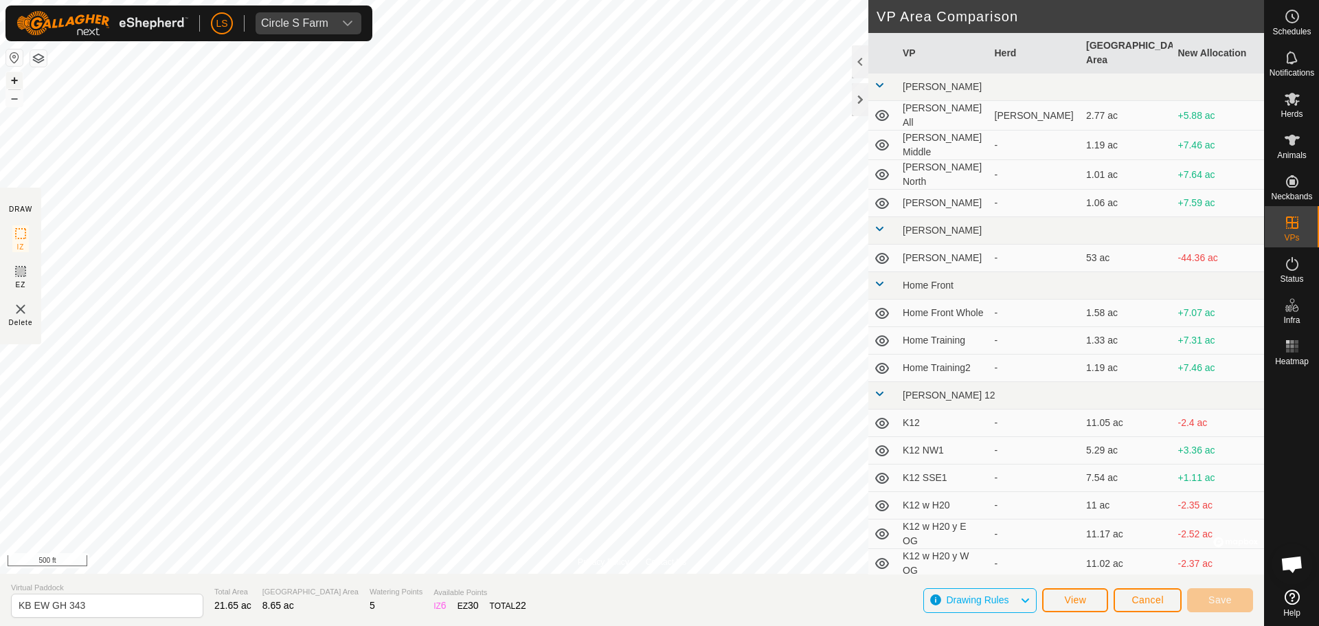
click at [18, 82] on button "+" at bounding box center [14, 80] width 16 height 16
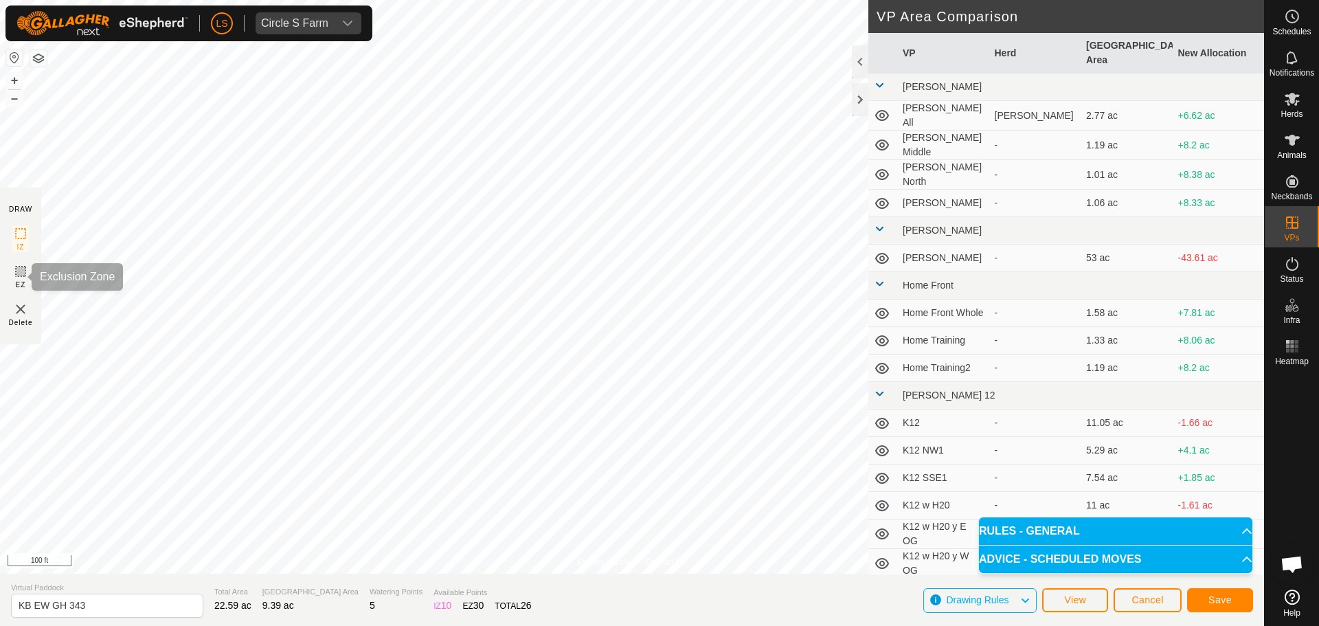
click at [20, 274] on icon at bounding box center [20, 271] width 16 height 16
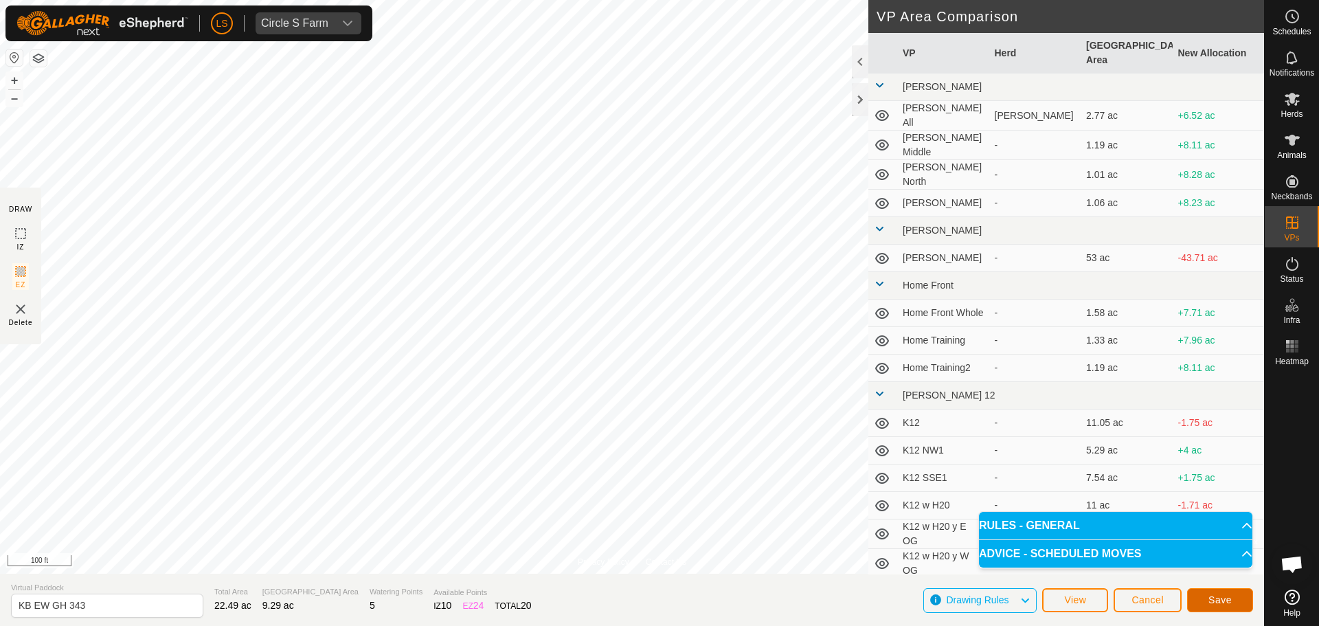
click at [1216, 600] on span "Save" at bounding box center [1219, 599] width 23 height 11
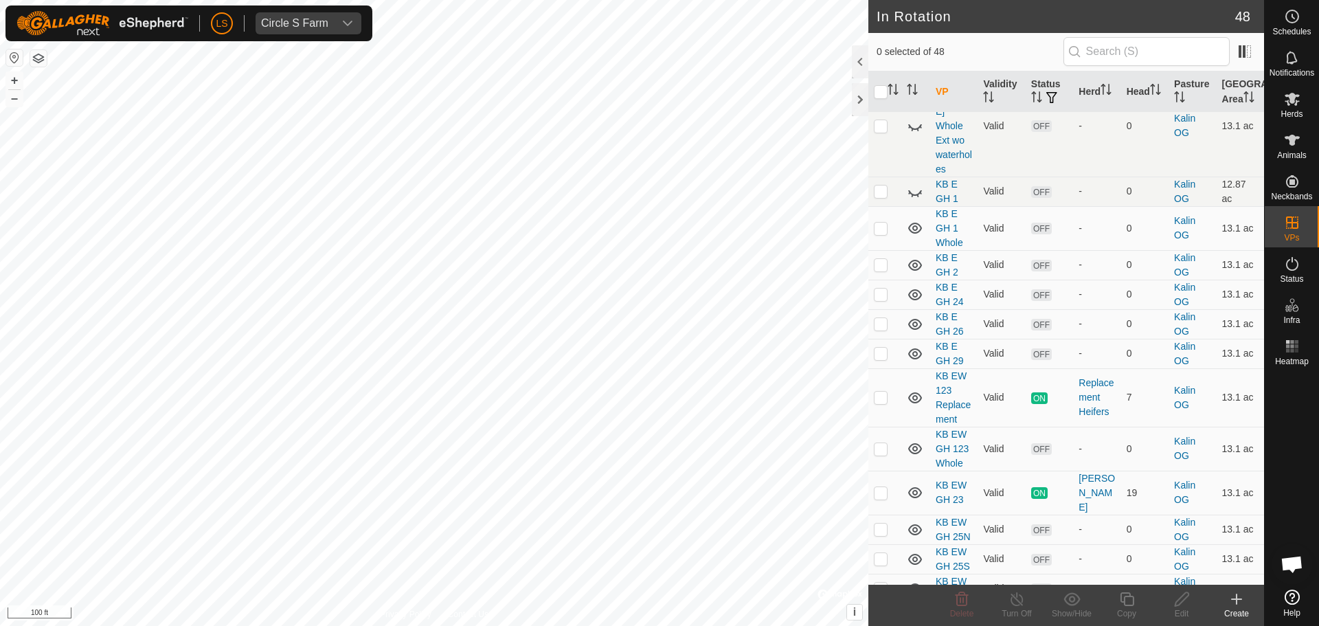
scroll to position [1139, 0]
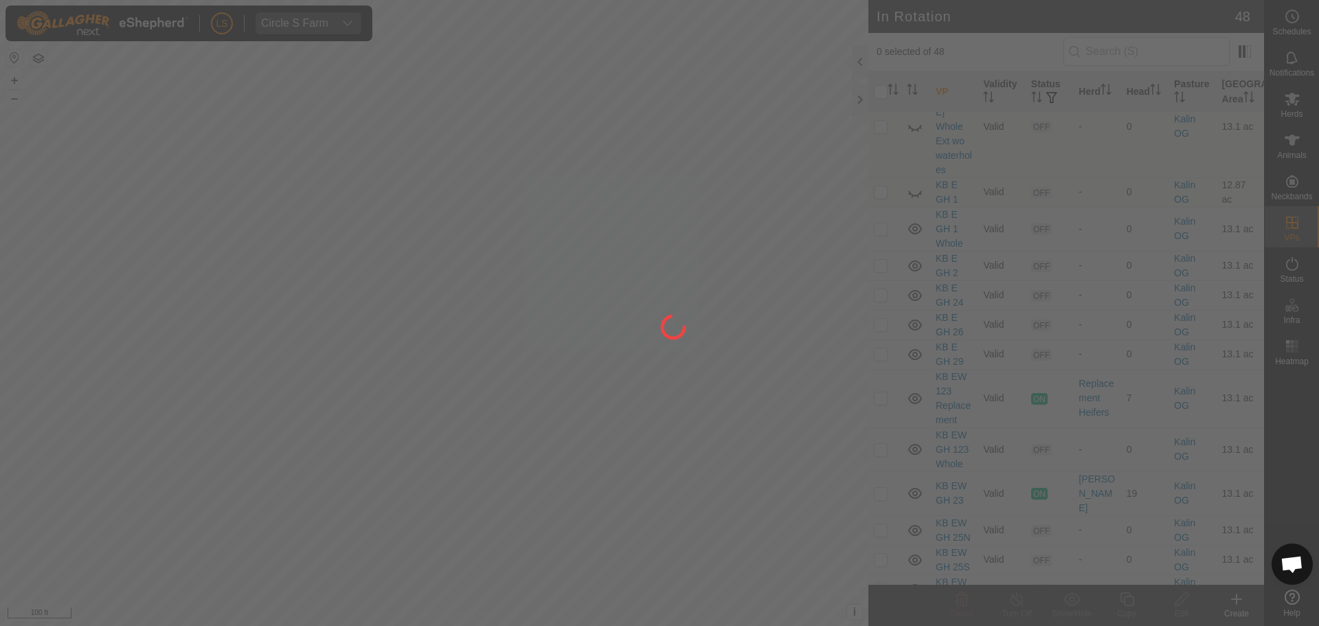
click at [881, 353] on div at bounding box center [659, 313] width 1319 height 626
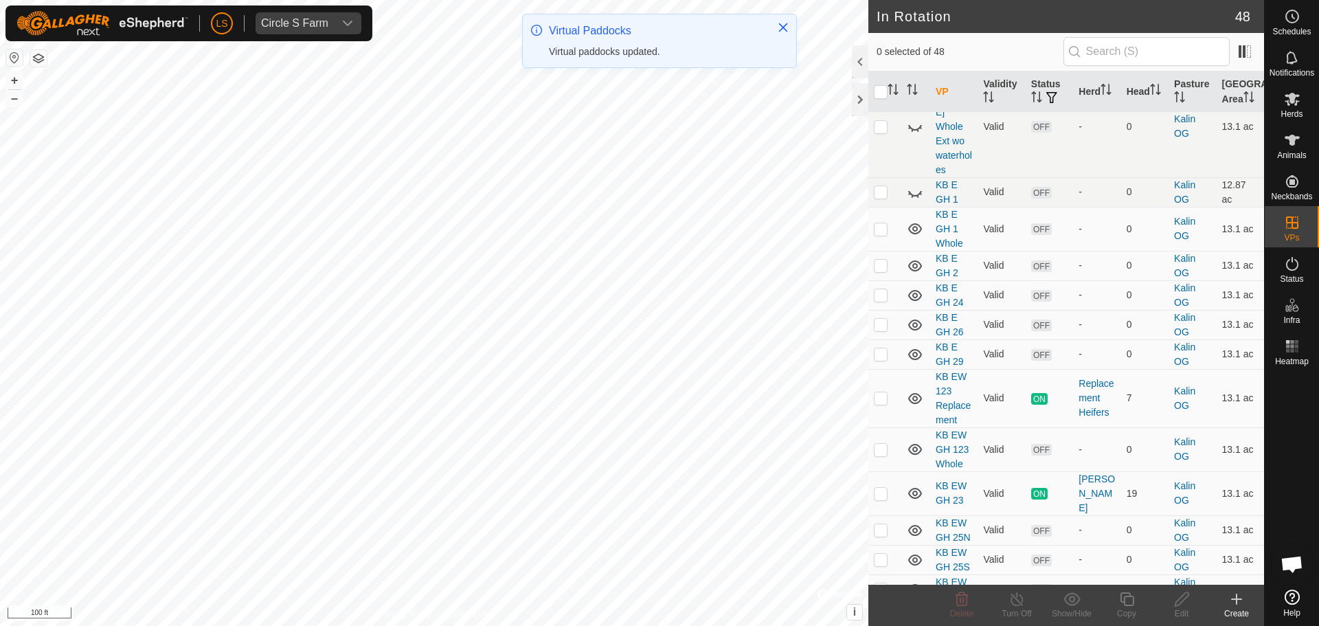
click at [881, 583] on p-checkbox at bounding box center [881, 588] width 14 height 11
checkbox input "true"
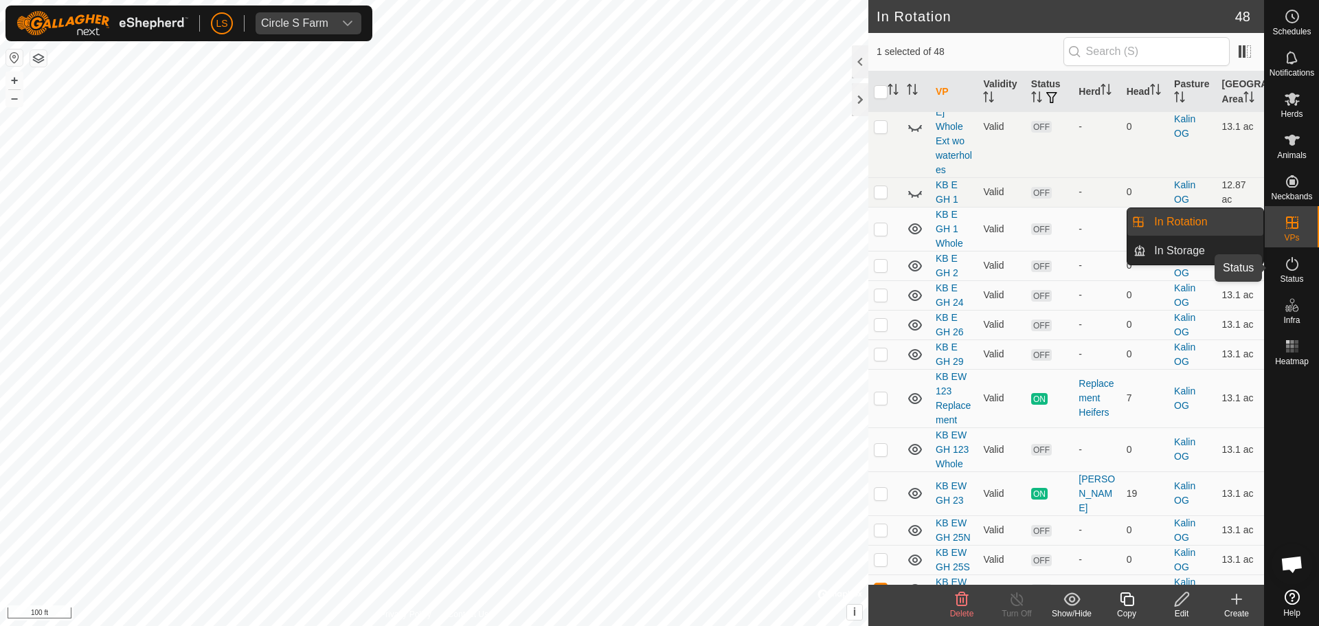
click at [1293, 264] on icon at bounding box center [1292, 264] width 16 height 16
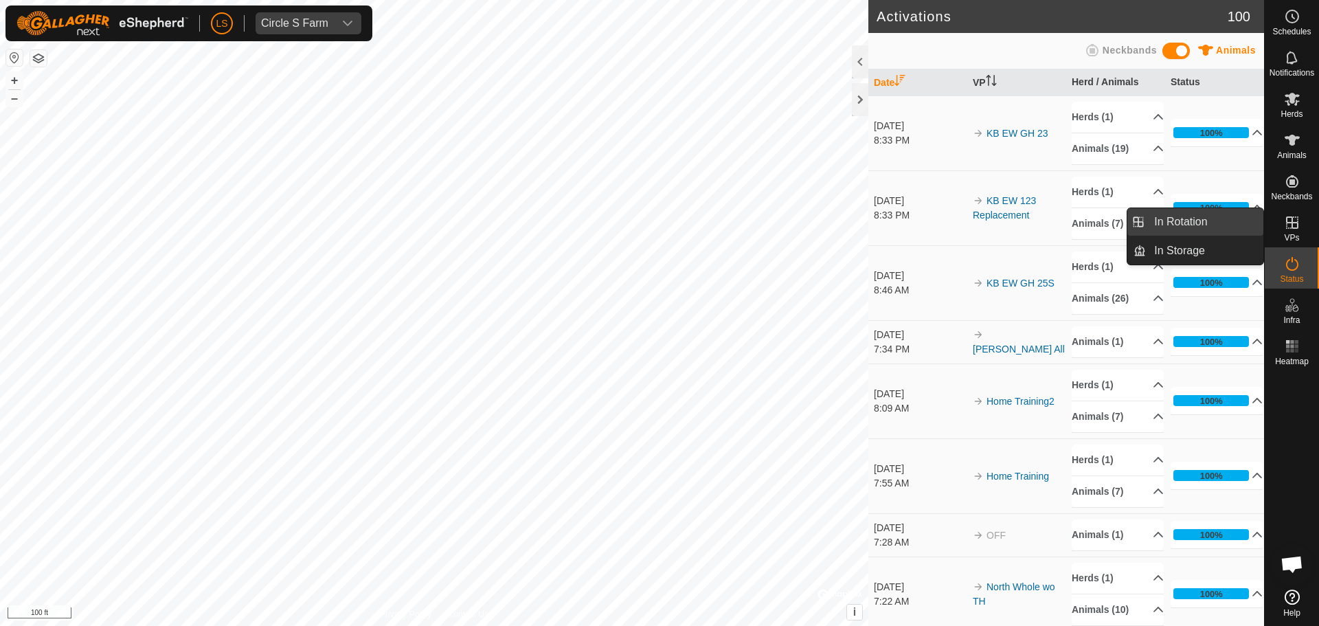
click at [1214, 213] on link "In Rotation" at bounding box center [1204, 221] width 117 height 27
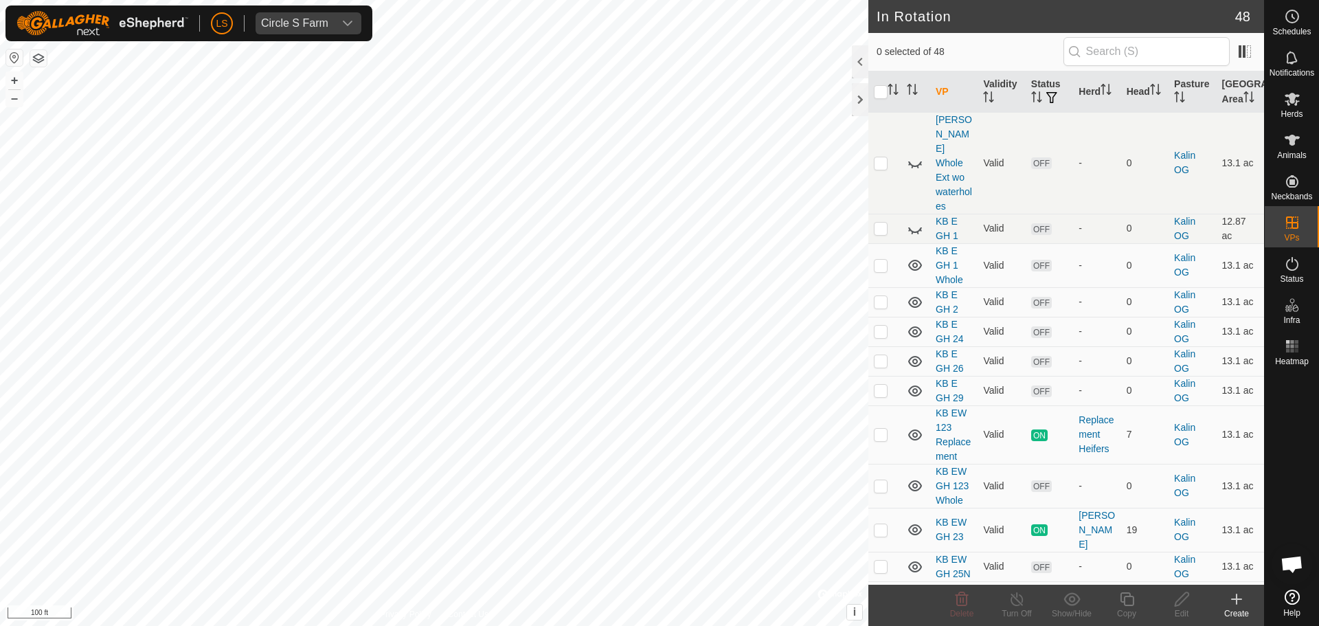
scroll to position [1104, 0]
click at [1297, 33] on span "Schedules" at bounding box center [1291, 31] width 38 height 8
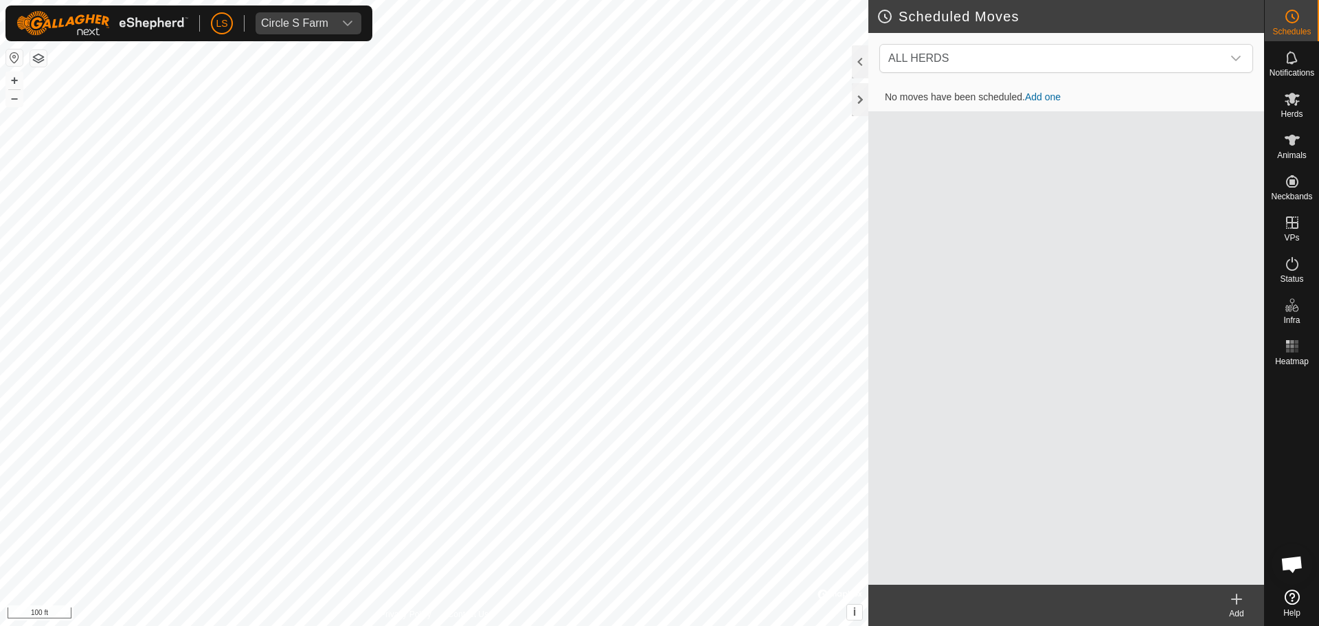
click at [1048, 94] on link "Add one" at bounding box center [1043, 96] width 36 height 11
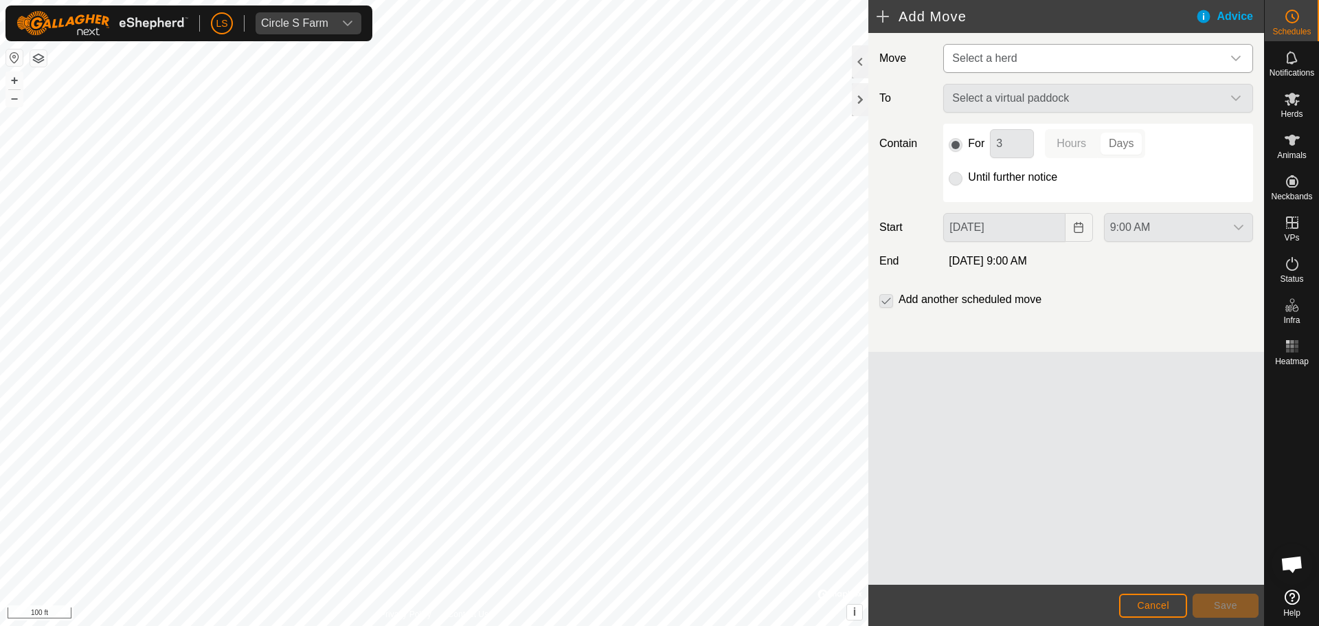
click at [1072, 64] on span "Select a herd" at bounding box center [1083, 58] width 275 height 27
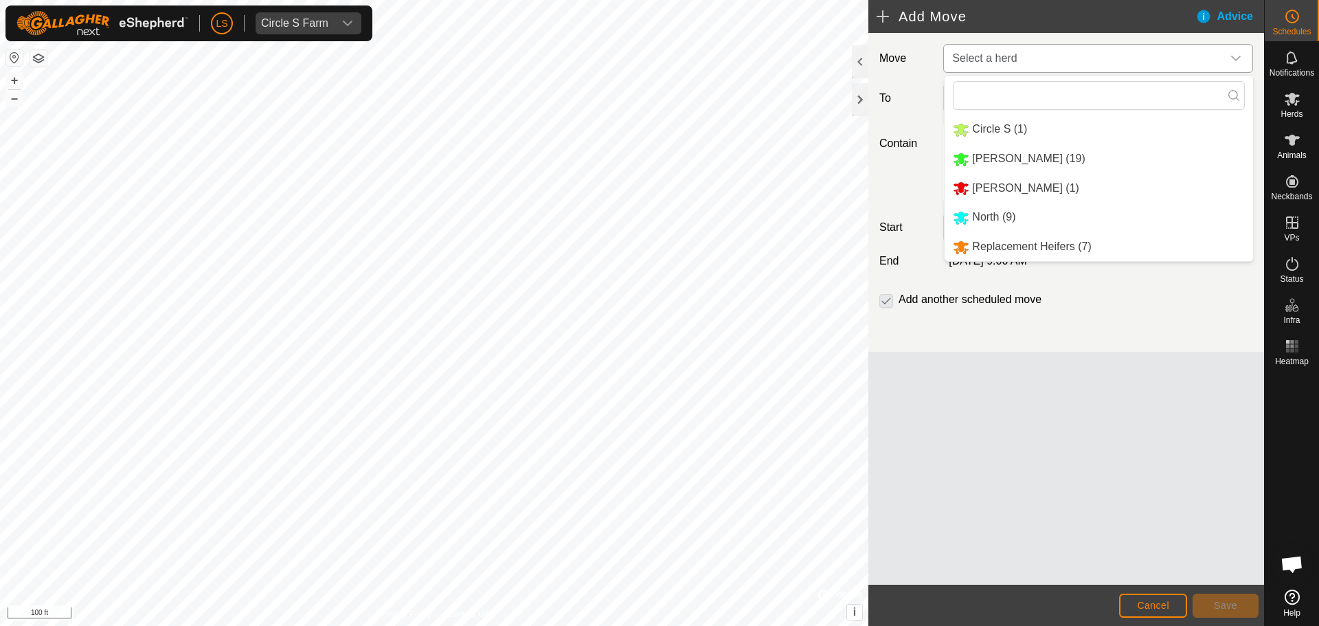
click at [1057, 253] on li "Replacement Heifers (7)" at bounding box center [1098, 247] width 308 height 28
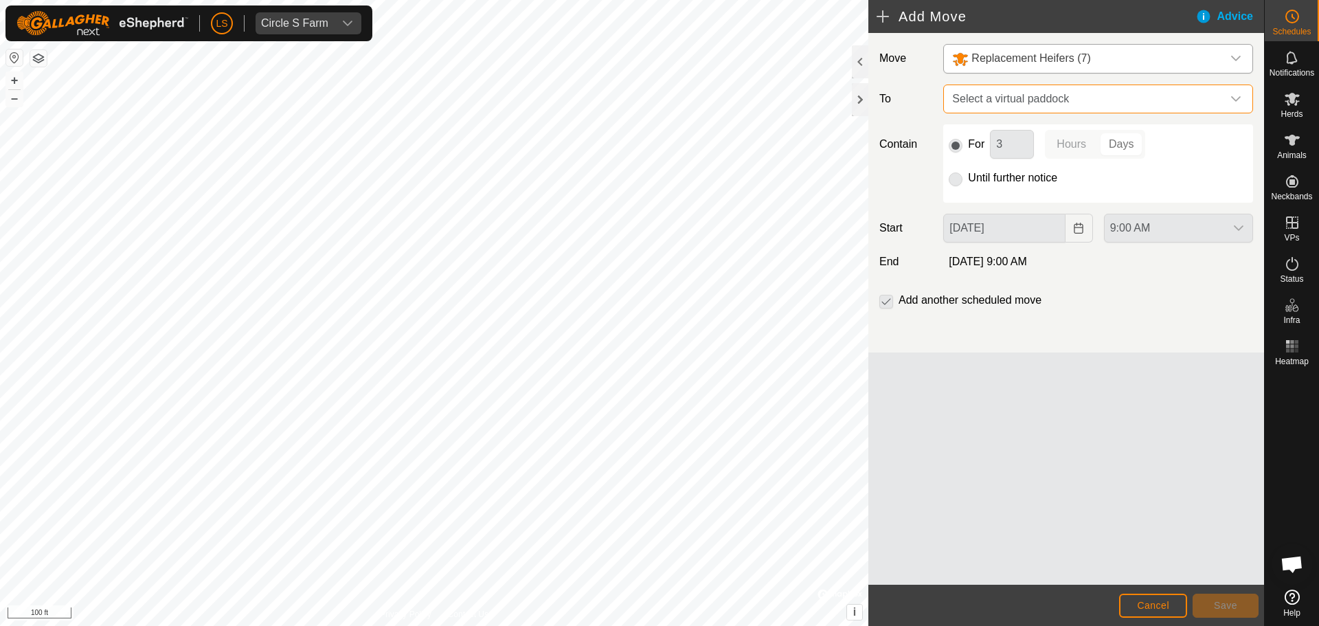
click at [1123, 100] on span "Select a virtual paddock" at bounding box center [1083, 98] width 275 height 27
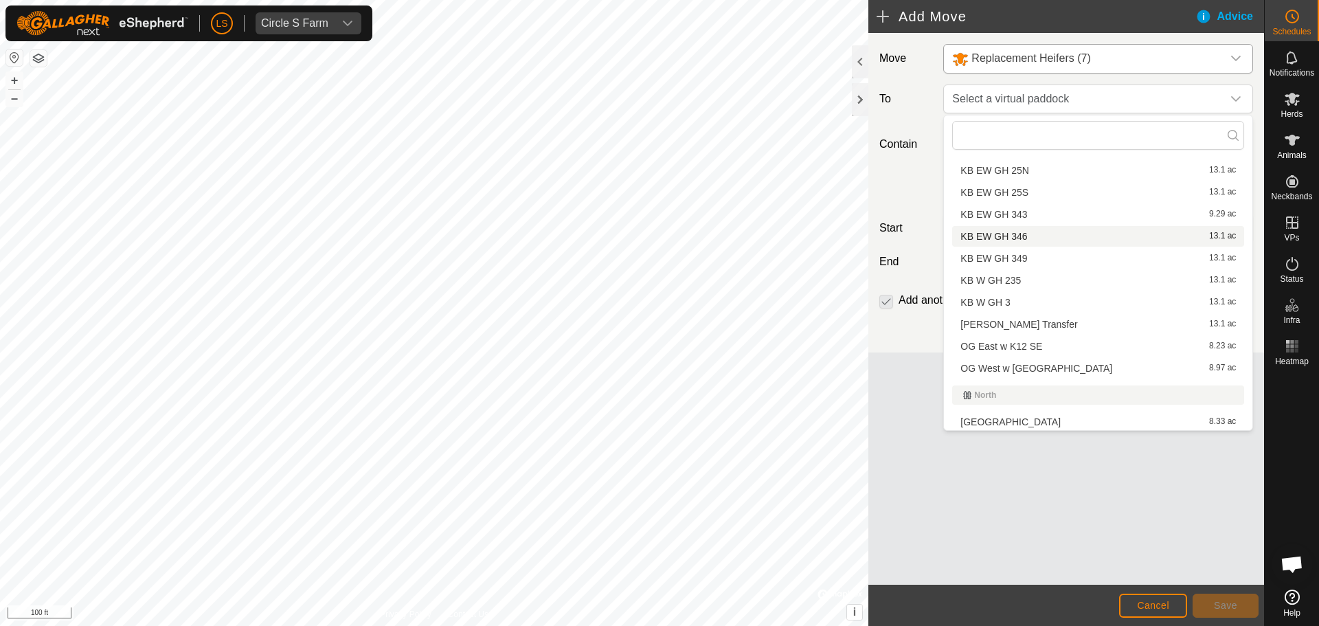
scroll to position [867, 0]
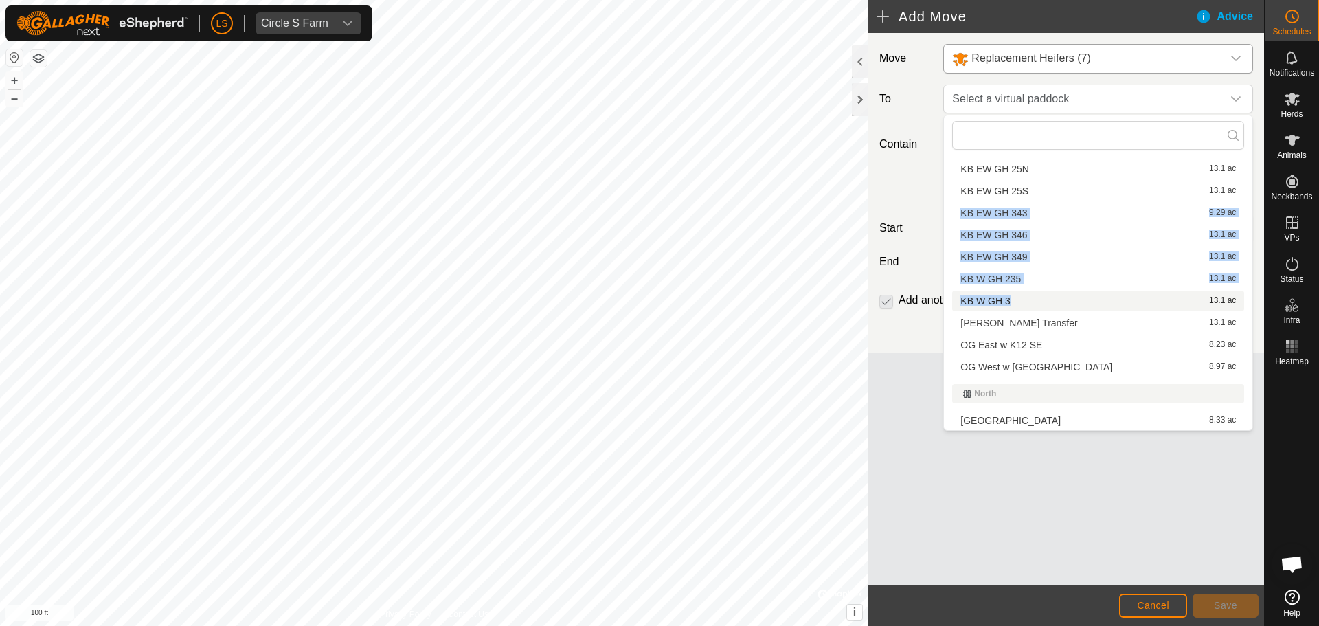
drag, startPoint x: 1036, startPoint y: 190, endPoint x: 1035, endPoint y: 304, distance: 114.0
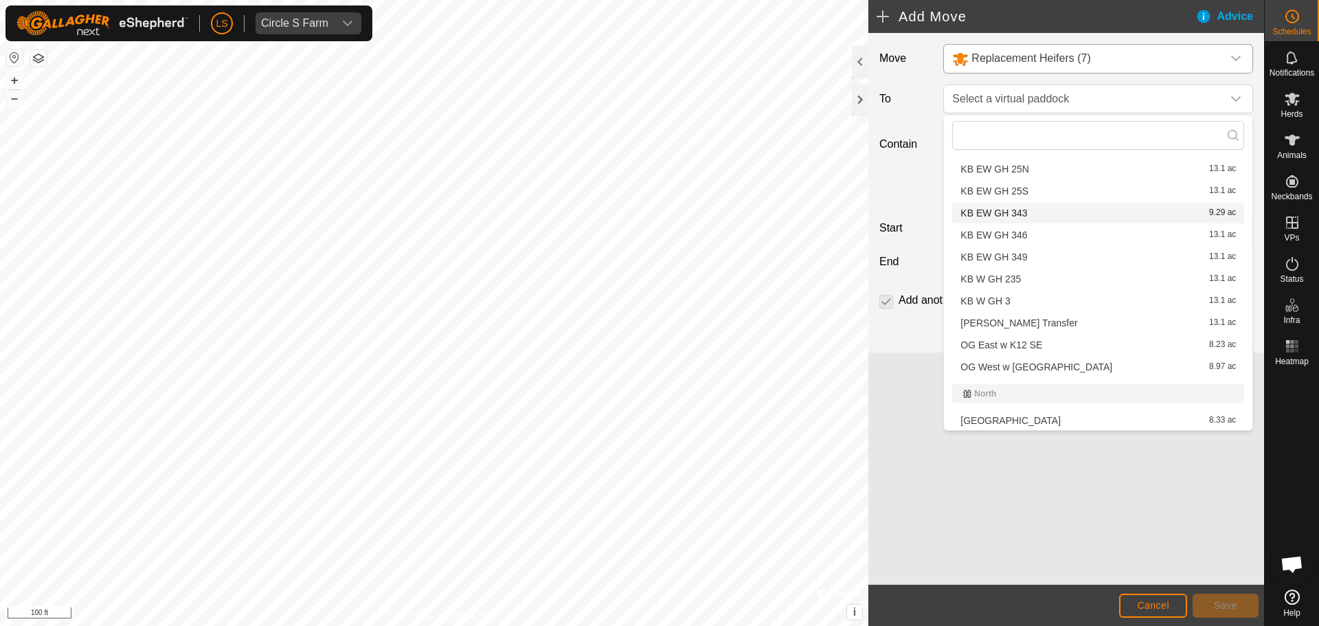
click at [909, 198] on div "Contain For 3 Hours Days Until further notice" at bounding box center [1066, 163] width 385 height 78
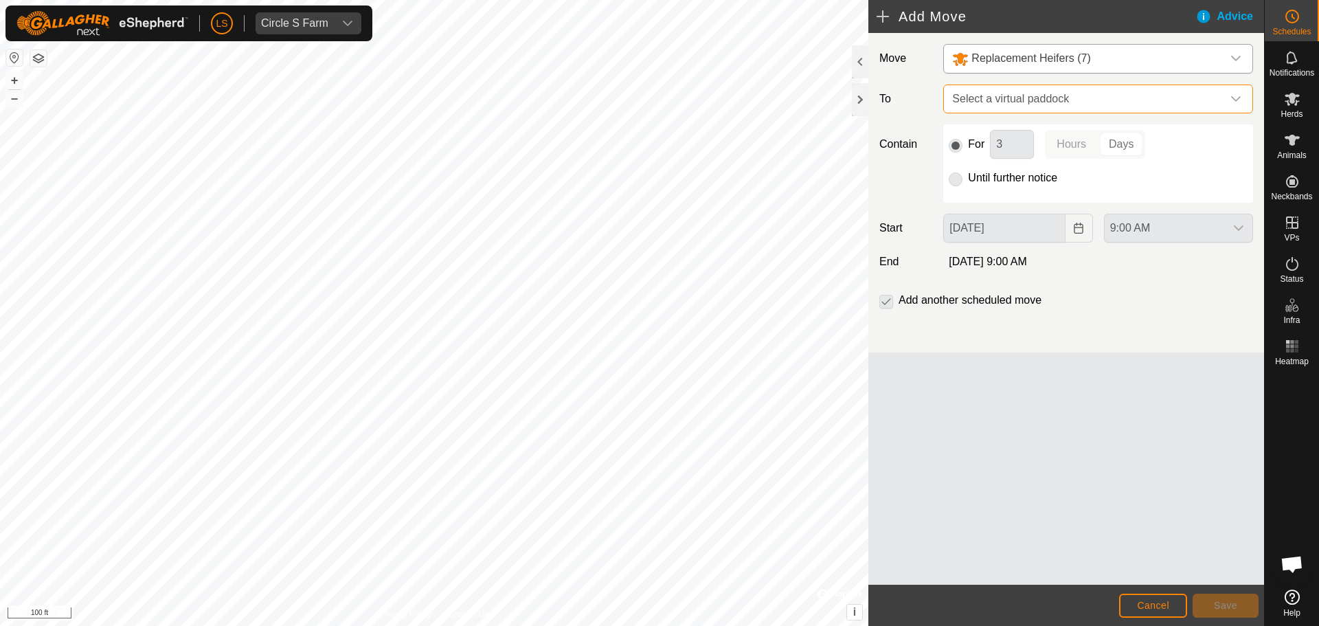
click at [1051, 102] on span "Select a virtual paddock" at bounding box center [1083, 98] width 275 height 27
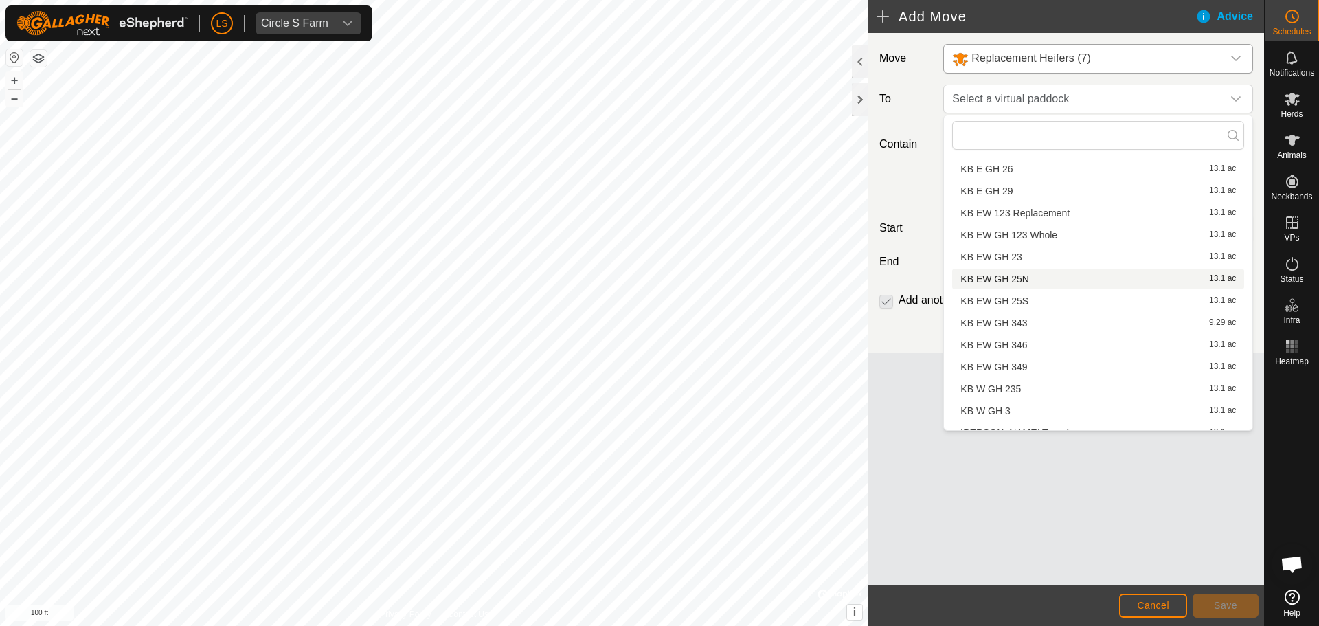
scroll to position [758, 0]
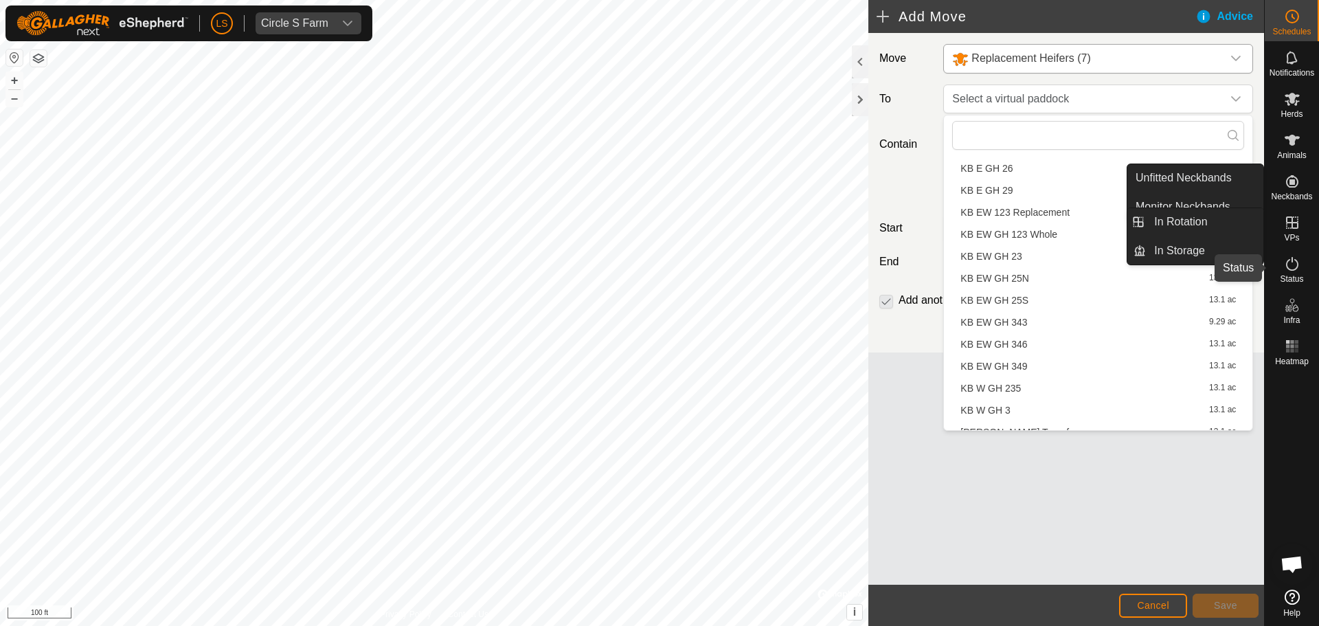
click at [1297, 272] on es-activation-svg-icon at bounding box center [1292, 264] width 25 height 22
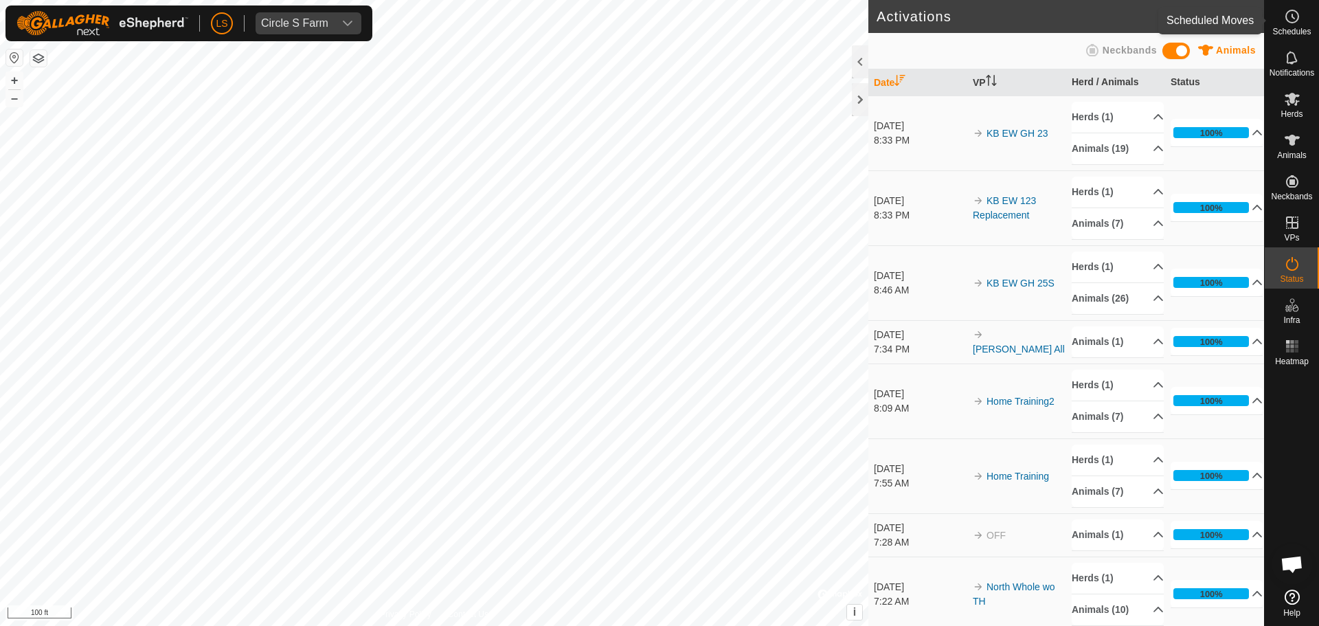
click at [1287, 27] on span "Schedules" at bounding box center [1291, 31] width 38 height 8
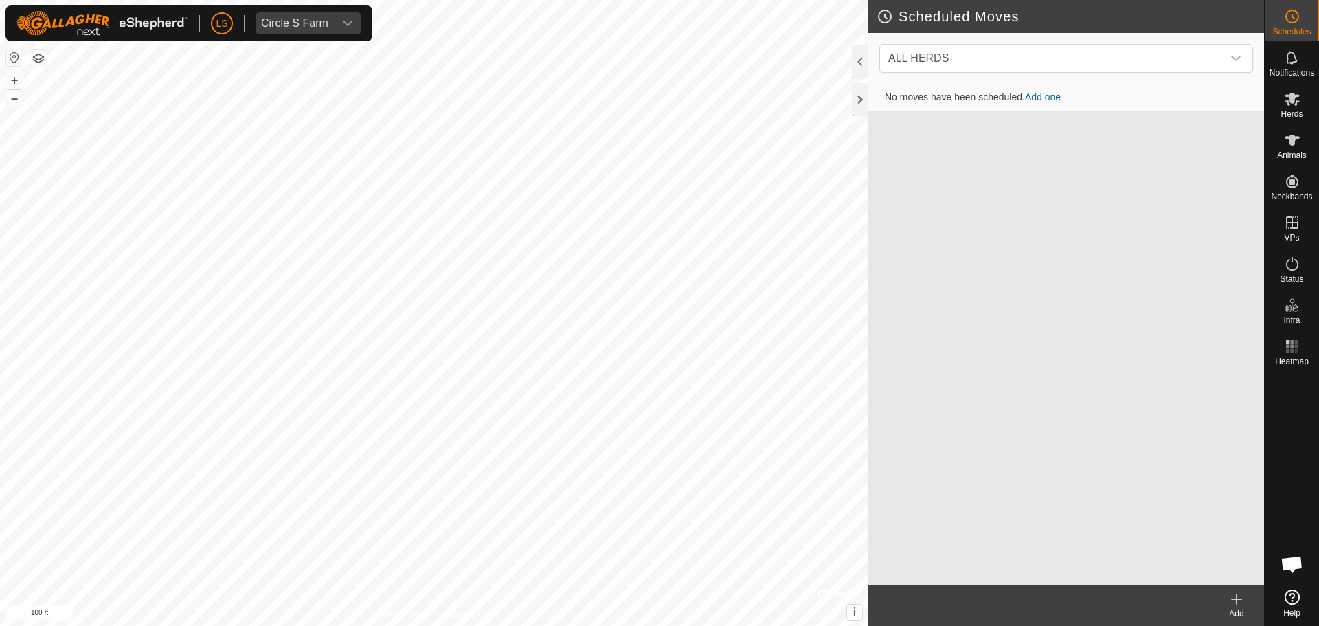
click at [1049, 97] on link "Add one" at bounding box center [1043, 96] width 36 height 11
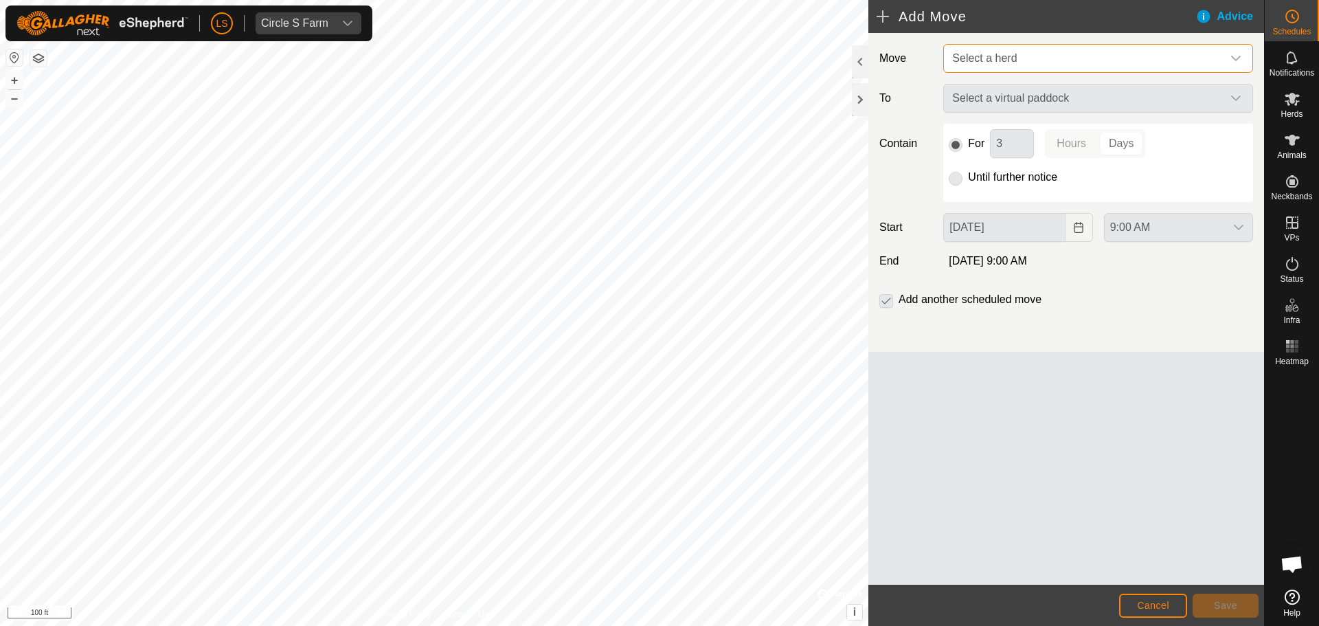
click at [1040, 56] on span "Select a herd" at bounding box center [1083, 58] width 275 height 27
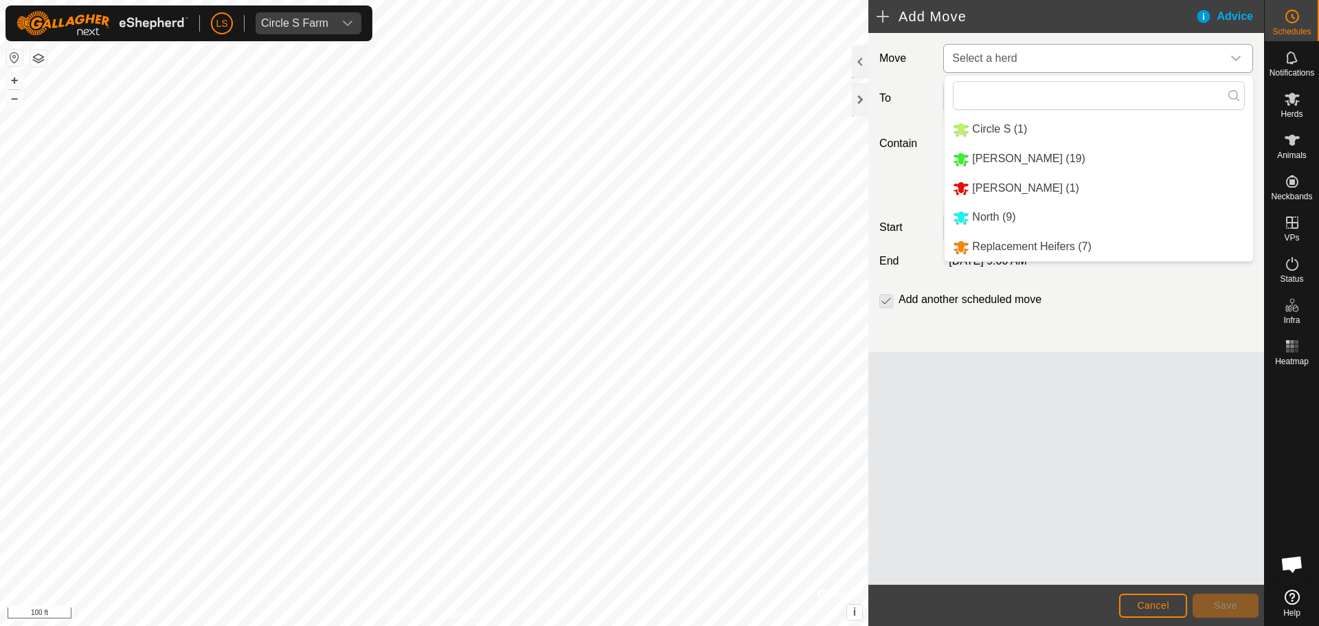
click at [1022, 248] on li "Replacement Heifers (7)" at bounding box center [1098, 247] width 308 height 28
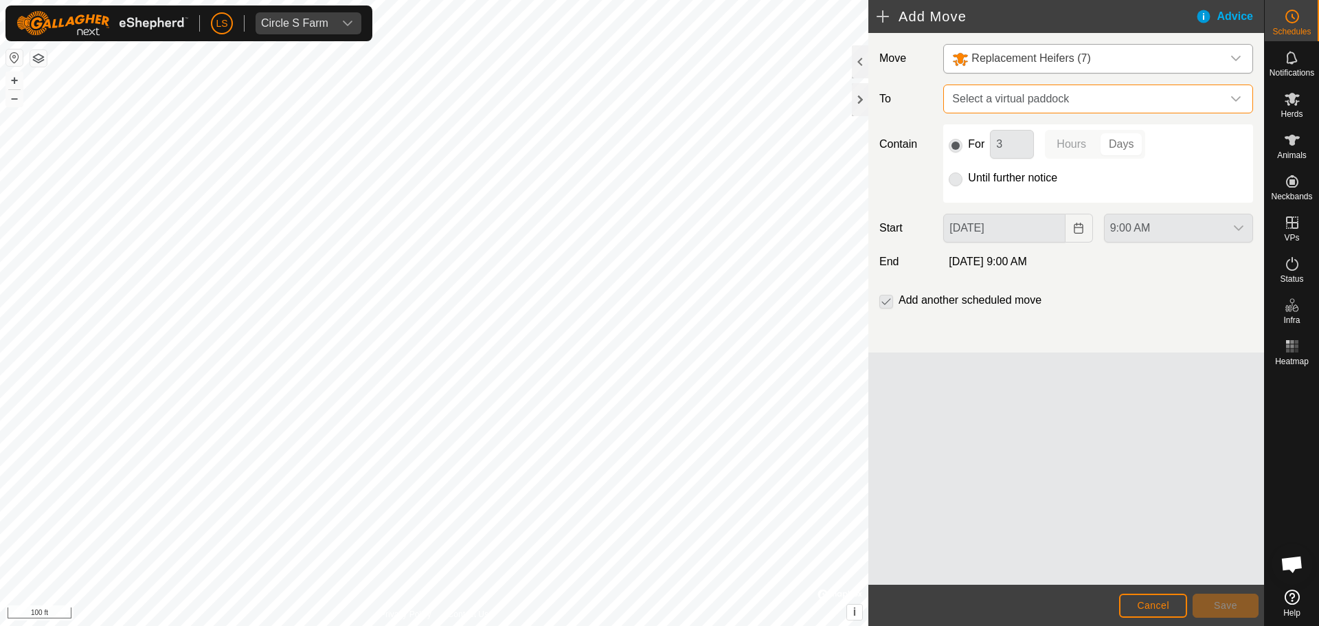
click at [1058, 108] on span "Select a virtual paddock" at bounding box center [1083, 98] width 275 height 27
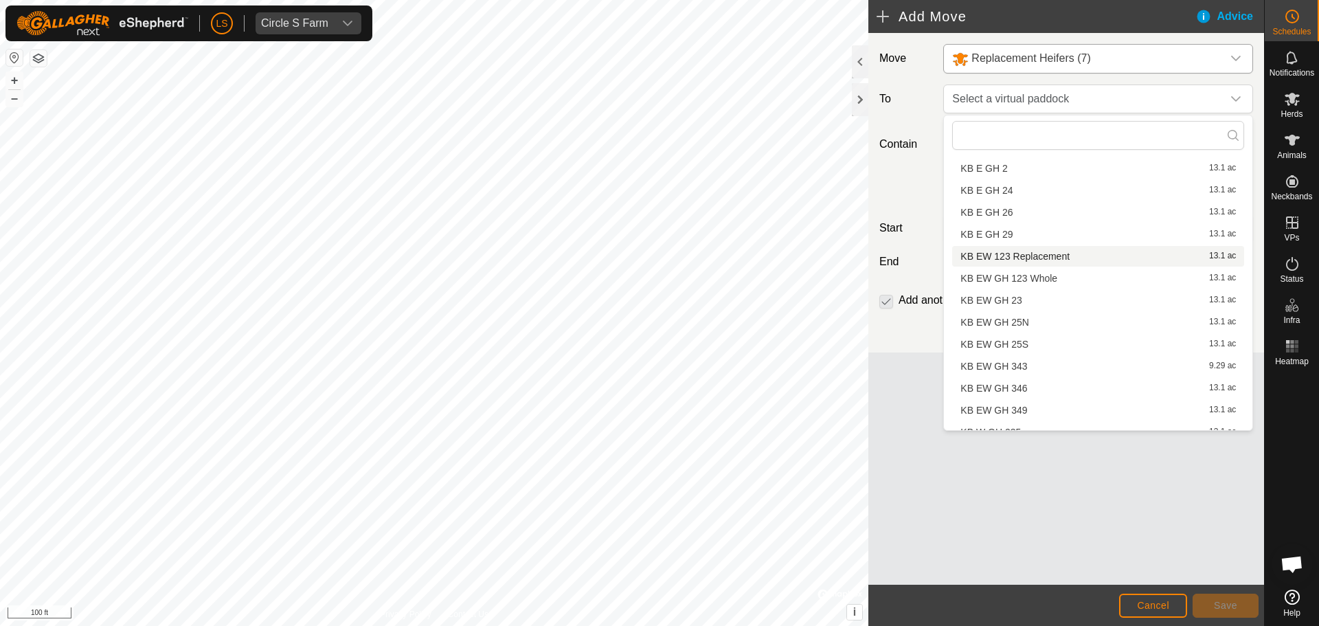
scroll to position [716, 0]
click at [1072, 300] on li "KB EW GH 23 13.1 ac" at bounding box center [1098, 298] width 292 height 21
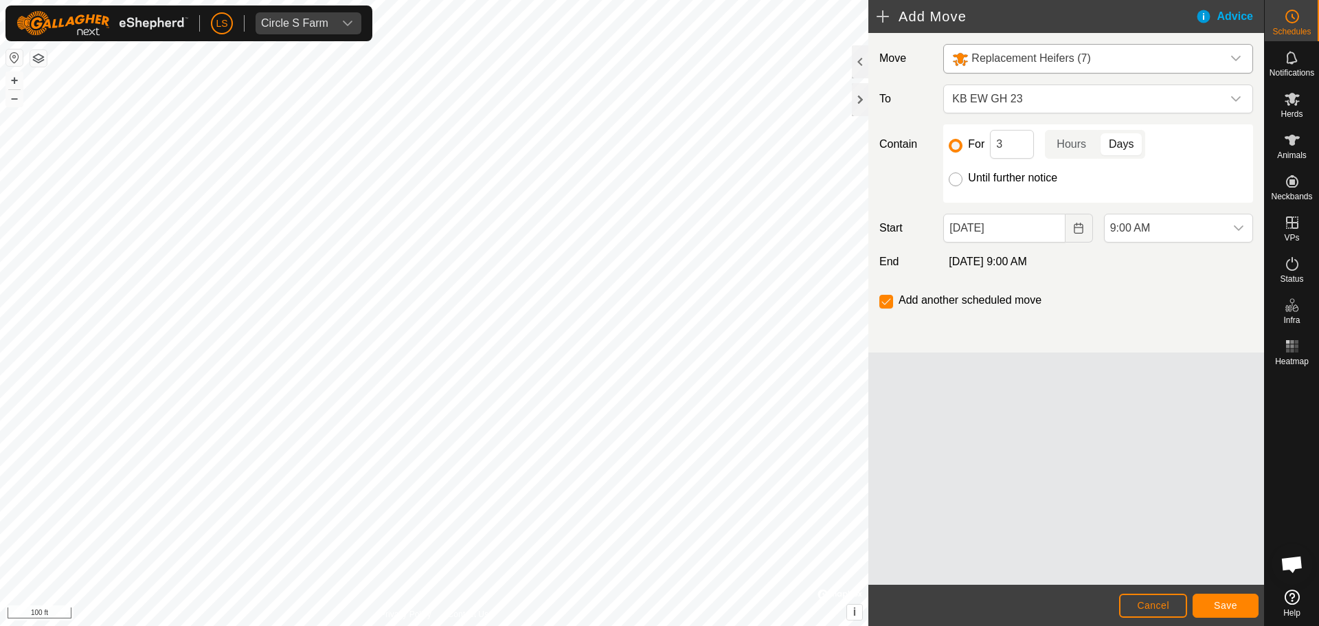
click at [955, 179] on input "Until further notice" at bounding box center [956, 179] width 14 height 14
radio input "true"
checkbox input "false"
click at [1217, 227] on span "9:00 AM" at bounding box center [1164, 227] width 120 height 27
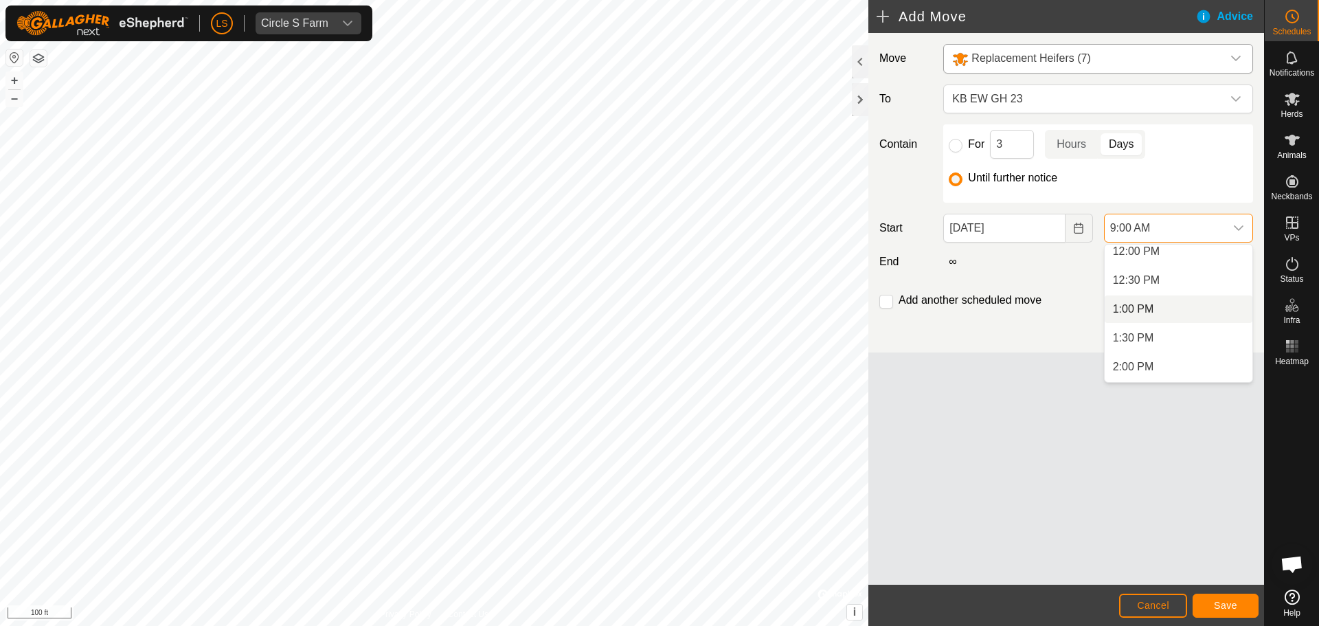
scroll to position [701, 0]
click at [1174, 312] on li "1:00 PM" at bounding box center [1178, 307] width 148 height 27
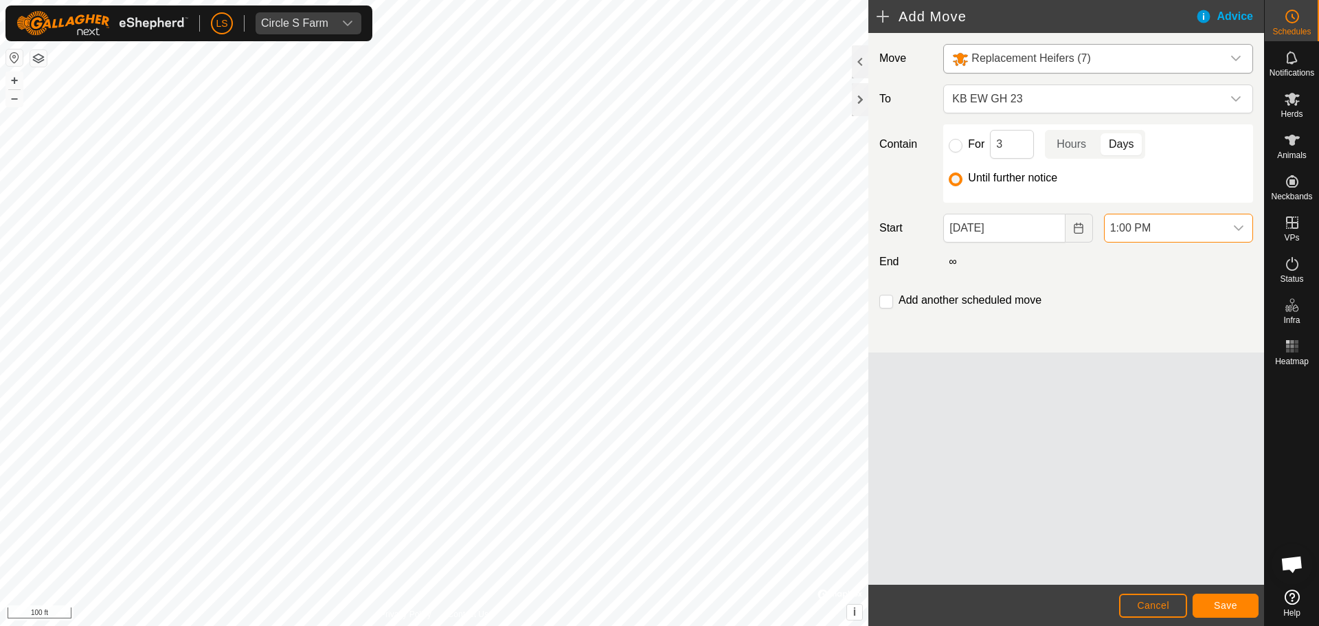
scroll to position [519, 0]
click at [1230, 598] on button "Save" at bounding box center [1225, 605] width 66 height 24
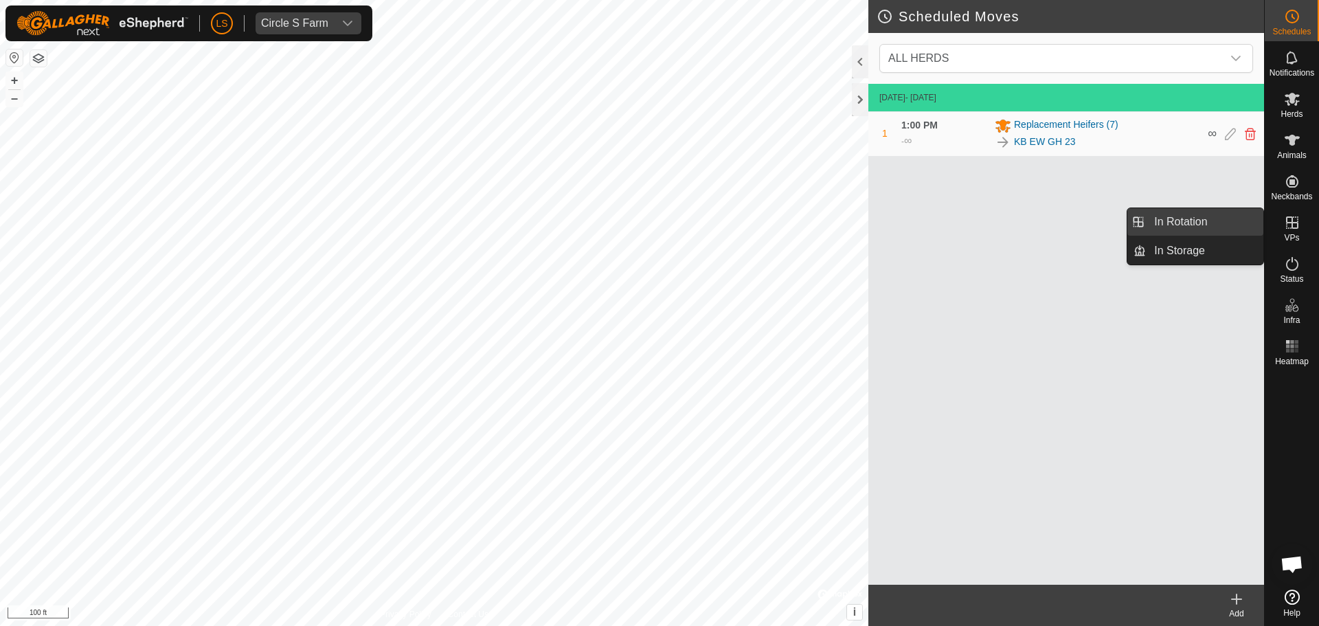
click at [1236, 220] on link "In Rotation" at bounding box center [1204, 221] width 117 height 27
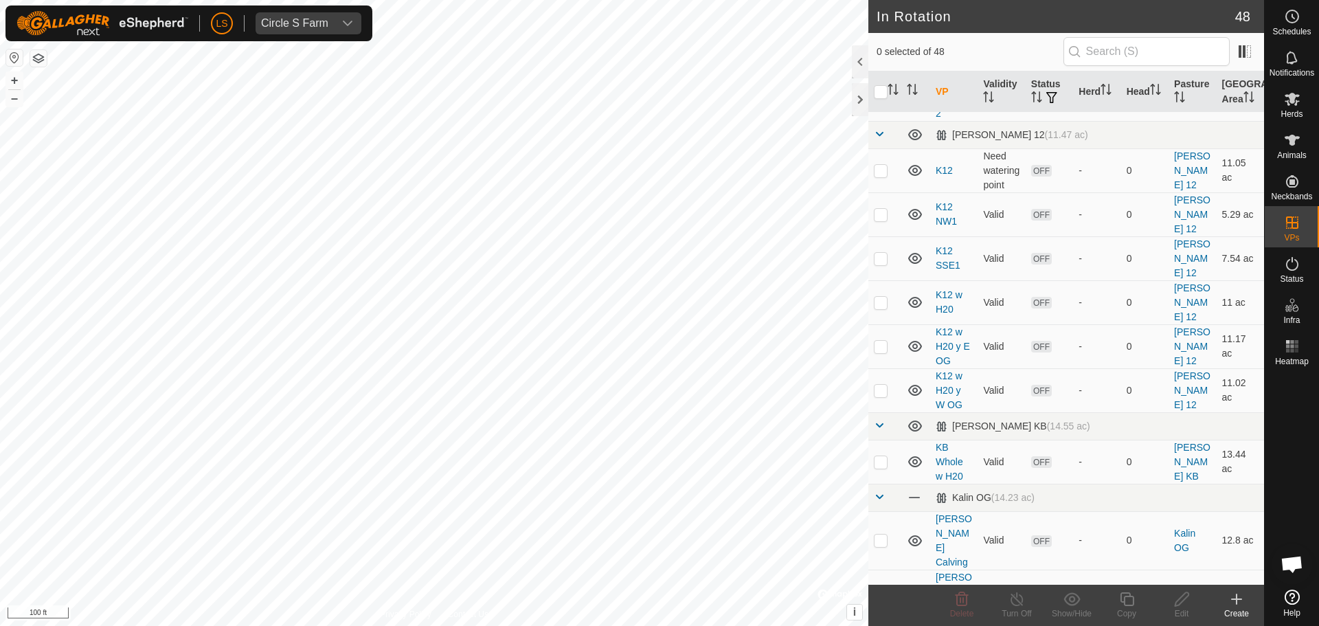
scroll to position [430, 0]
click at [12, 102] on button "–" at bounding box center [14, 98] width 16 height 16
click at [13, 102] on button "–" at bounding box center [14, 98] width 16 height 16
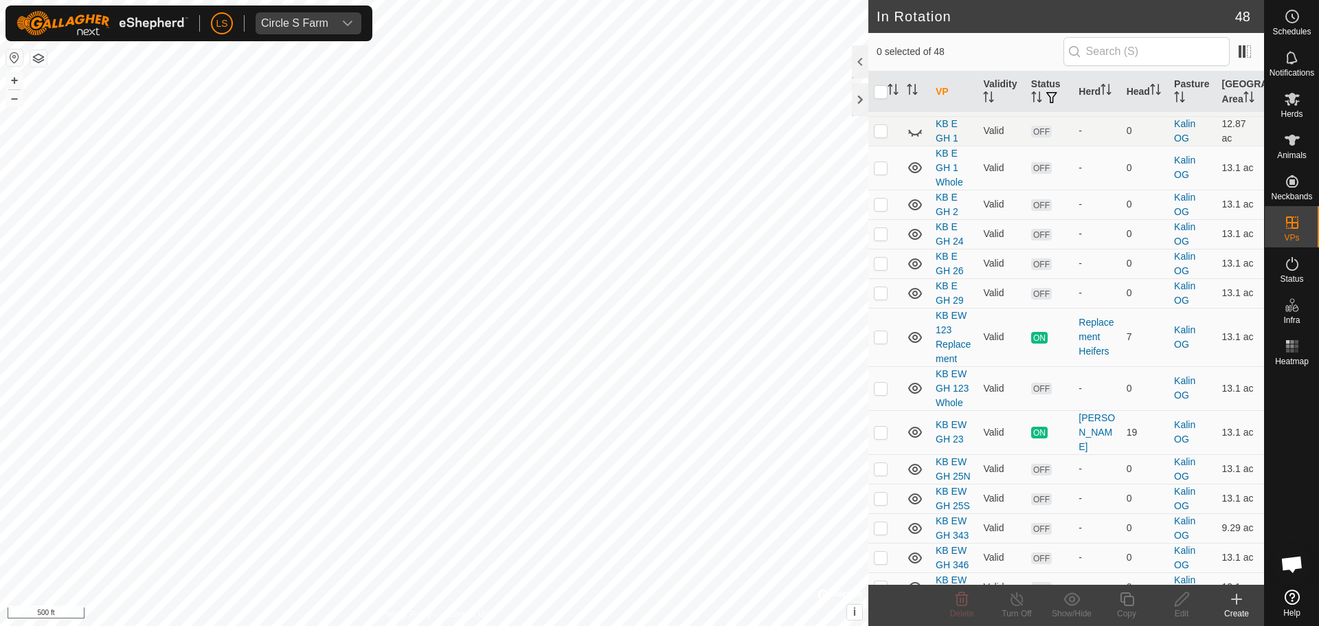
scroll to position [1201, 0]
click at [883, 512] on td at bounding box center [884, 527] width 33 height 30
click at [879, 521] on p-checkbox at bounding box center [881, 526] width 14 height 11
checkbox input "false"
click at [877, 542] on td at bounding box center [884, 557] width 33 height 30
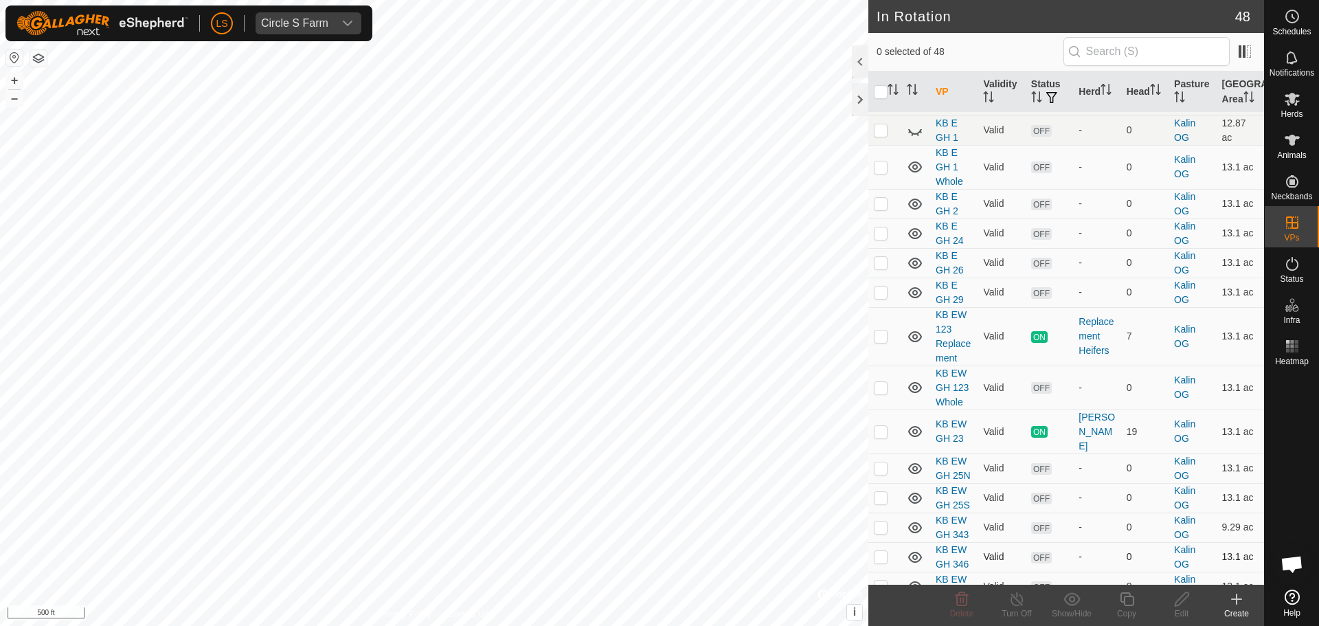
checkbox input "true"
click at [885, 580] on p-checkbox at bounding box center [881, 585] width 14 height 11
checkbox input "true"
click at [883, 551] on p-checkbox at bounding box center [881, 556] width 14 height 11
checkbox input "false"
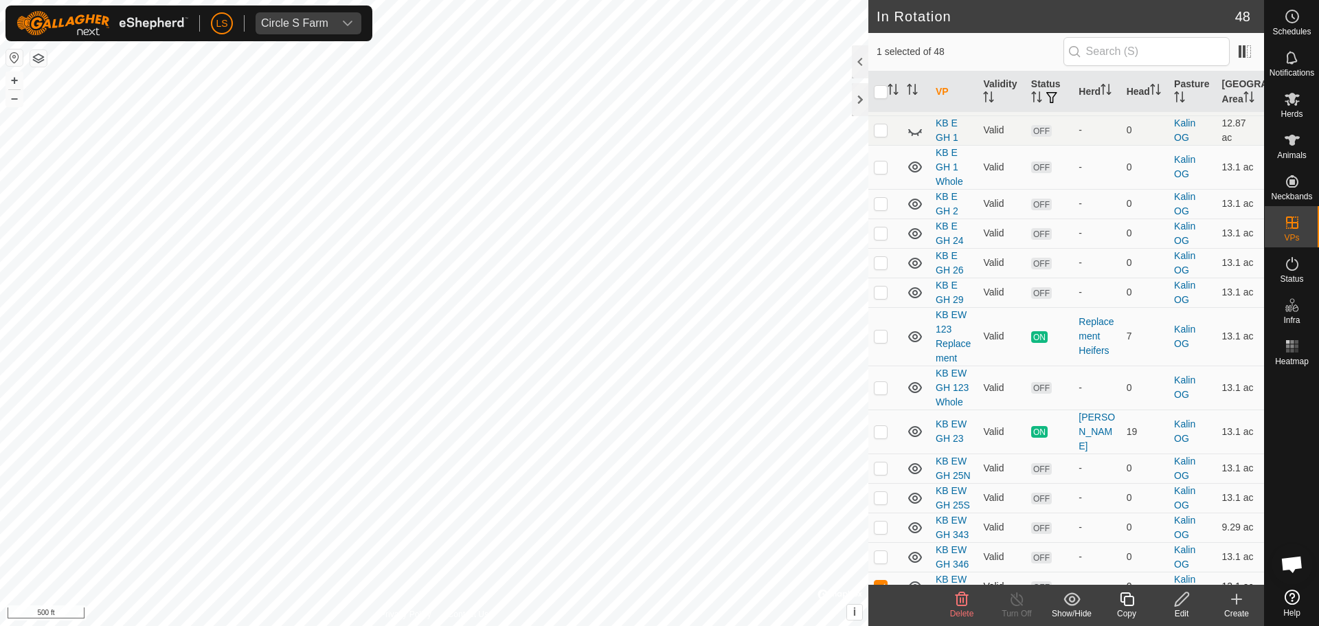
click at [883, 580] on p-checkbox at bounding box center [881, 585] width 14 height 11
checkbox input "false"
click at [881, 521] on p-checkbox at bounding box center [881, 526] width 14 height 11
checkbox input "false"
